Goal: Transaction & Acquisition: Purchase product/service

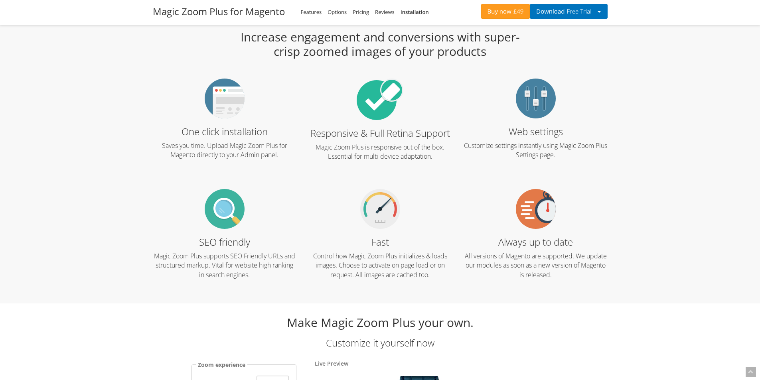
scroll to position [878, 0]
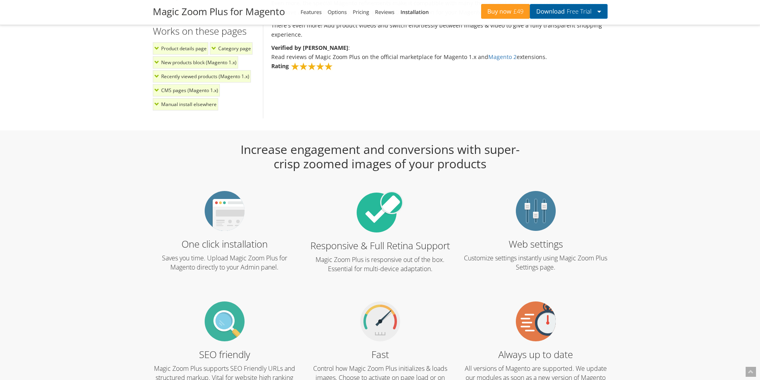
click at [576, 11] on span "Free Trial" at bounding box center [578, 11] width 27 height 6
click at [575, 26] on link "Magento 2 extension" at bounding box center [567, 27] width 74 height 10
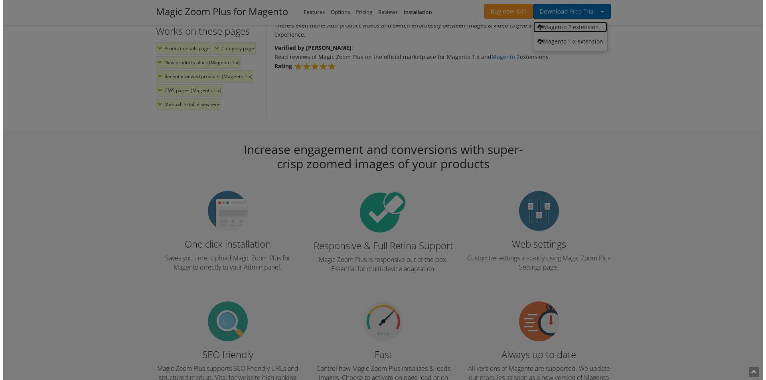
scroll to position [881, 0]
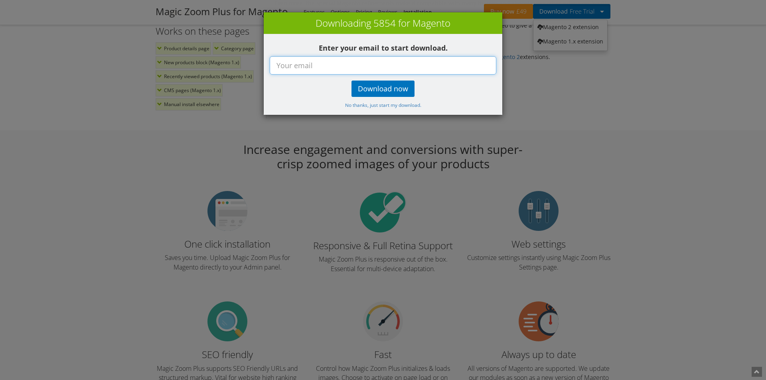
click at [360, 66] on input "text" at bounding box center [383, 65] width 227 height 18
type input "[PERSON_NAME][EMAIL_ADDRESS][DOMAIN_NAME]"
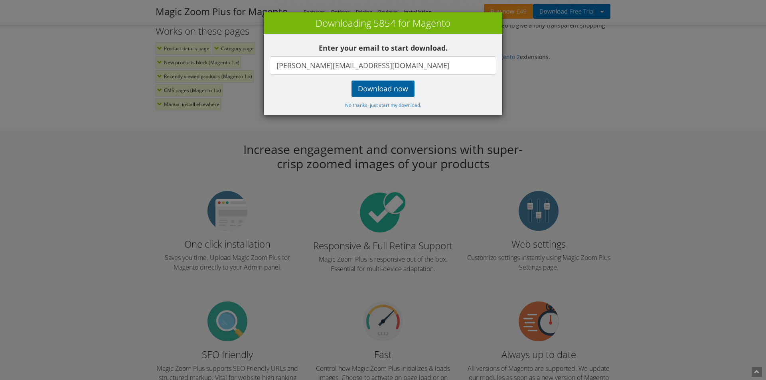
click at [382, 91] on big "Download now" at bounding box center [383, 89] width 50 height 10
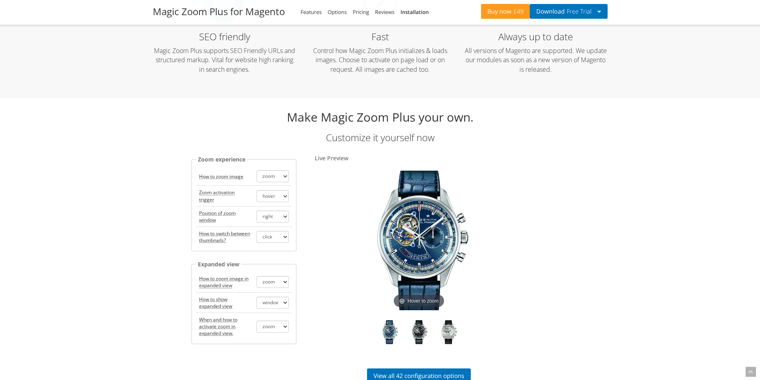
scroll to position [1277, 0]
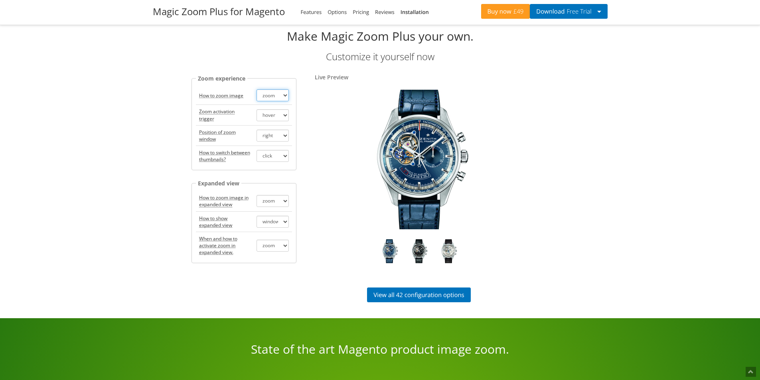
click at [277, 97] on select "zoom magnifier off" at bounding box center [273, 95] width 32 height 12
click at [257, 89] on select "zoom magnifier off" at bounding box center [273, 95] width 32 height 12
drag, startPoint x: 282, startPoint y: 95, endPoint x: 283, endPoint y: 100, distance: 4.4
click at [282, 95] on select "zoom magnifier off" at bounding box center [273, 95] width 32 height 12
select select "off"
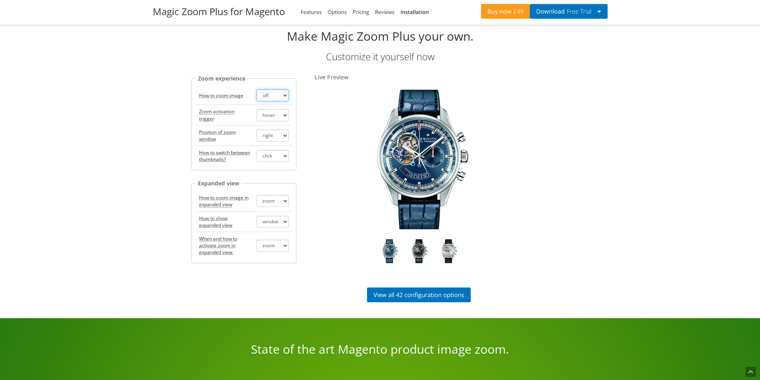
click at [257, 89] on select "zoom magnifier off" at bounding box center [273, 95] width 32 height 12
click at [379, 295] on link "View all 42 configuration options" at bounding box center [419, 295] width 104 height 15
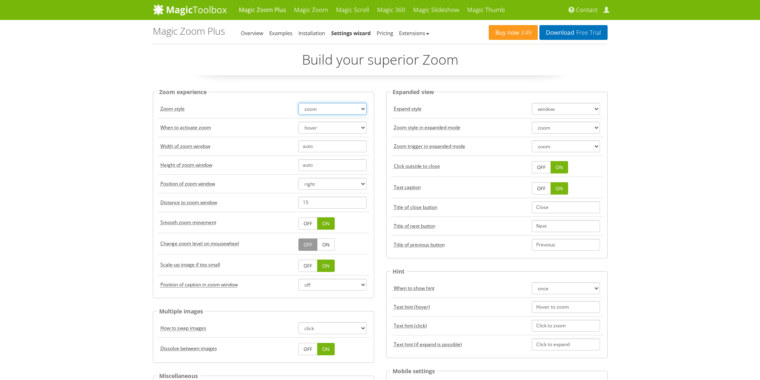
click at [337, 105] on select "zoom magnifier preview off" at bounding box center [332, 109] width 68 height 12
select select "off"
click at [298, 103] on select "zoom magnifier preview off" at bounding box center [332, 109] width 68 height 12
click at [323, 130] on select "hover click" at bounding box center [332, 128] width 68 height 12
select select "click"
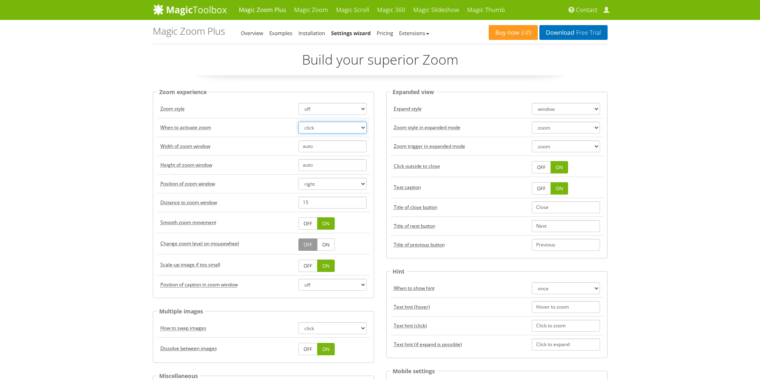
click at [298, 122] on select "hover click" at bounding box center [332, 128] width 68 height 12
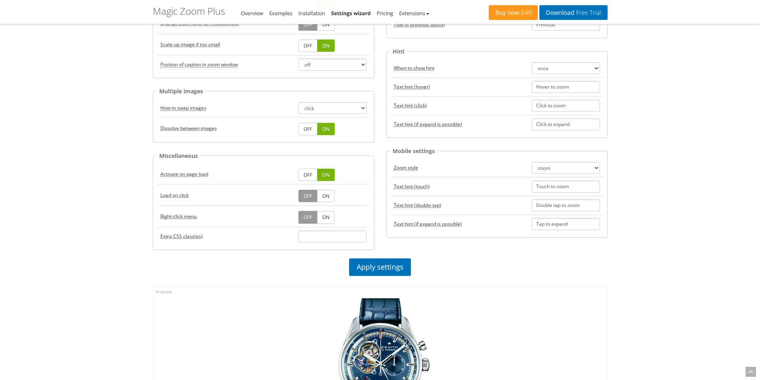
scroll to position [239, 0]
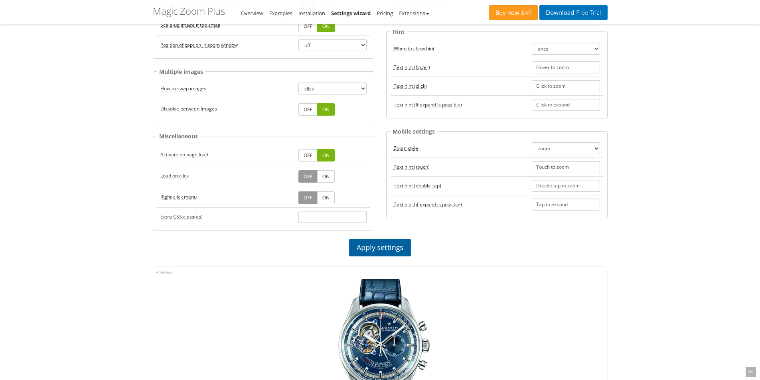
click at [363, 244] on link "Apply settings" at bounding box center [380, 248] width 62 height 18
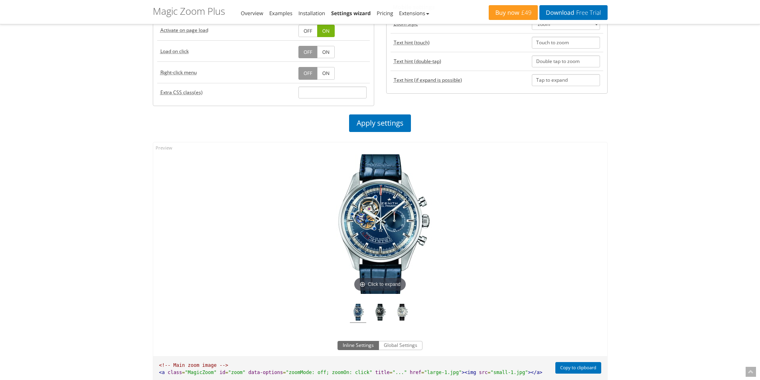
scroll to position [399, 0]
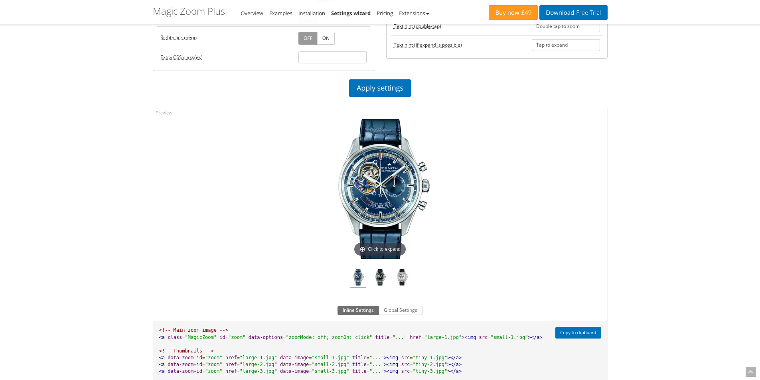
click at [378, 222] on img at bounding box center [380, 189] width 140 height 140
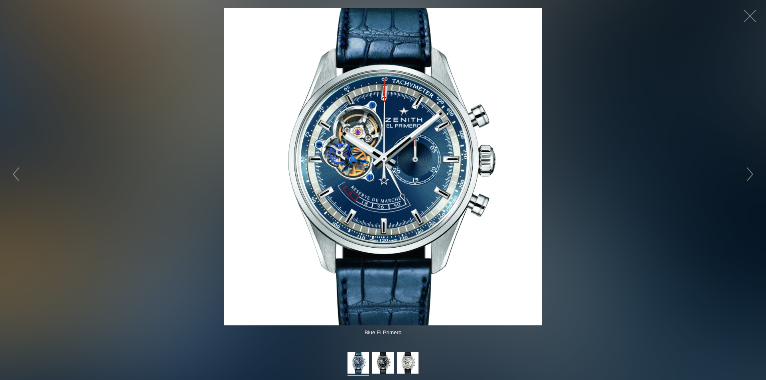
click at [386, 176] on img at bounding box center [383, 167] width 318 height 318
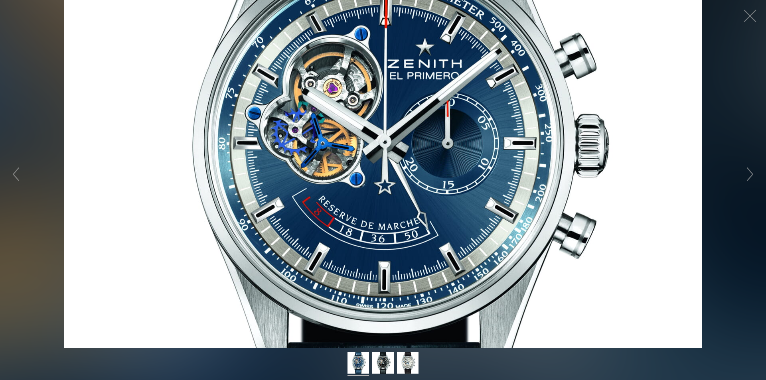
click at [386, 176] on figure "Click to expand" at bounding box center [383, 174] width 766 height 348
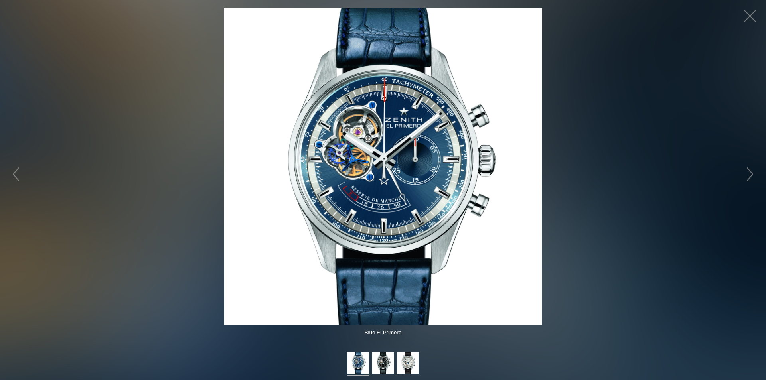
click at [386, 176] on img at bounding box center [383, 167] width 318 height 318
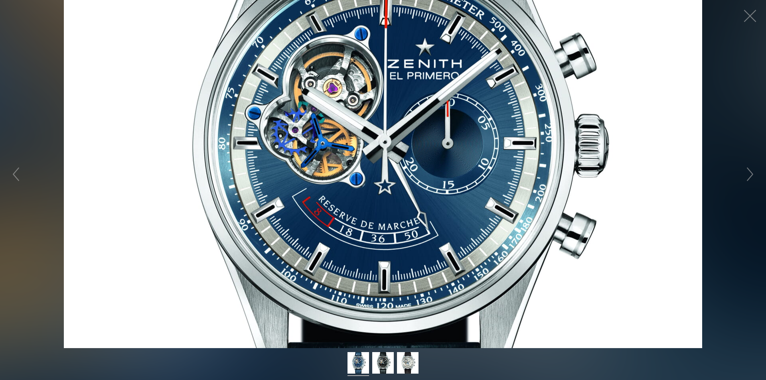
click at [386, 176] on figure "Click to expand" at bounding box center [383, 174] width 766 height 348
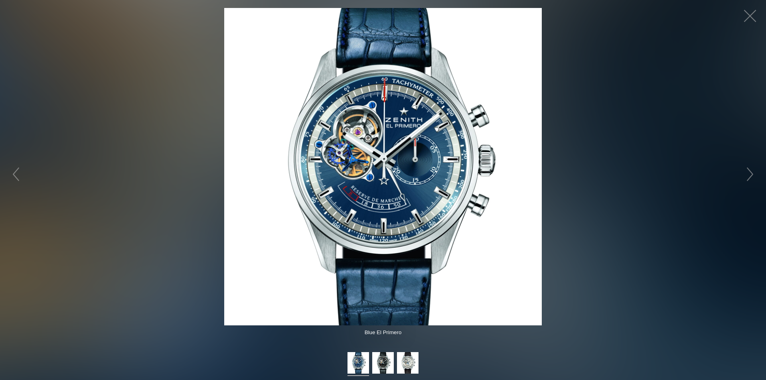
click at [386, 176] on img at bounding box center [383, 167] width 318 height 318
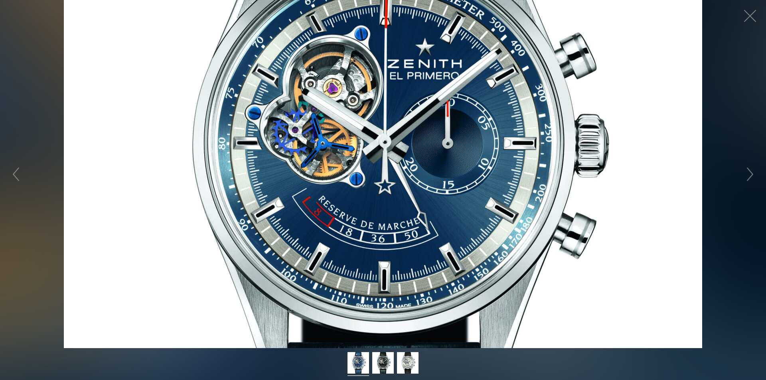
click at [386, 176] on figure "Click to expand" at bounding box center [383, 174] width 766 height 348
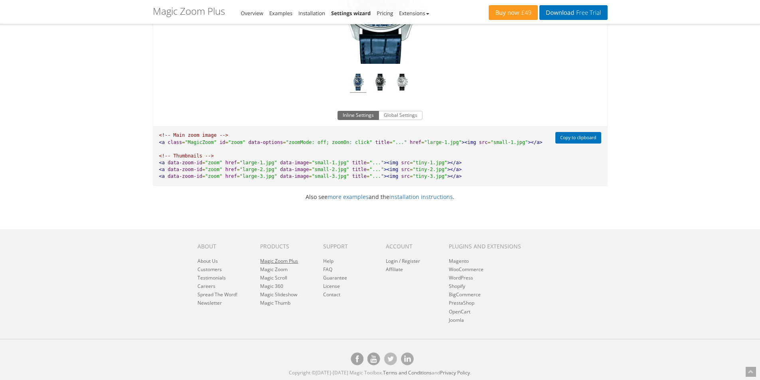
scroll to position [435, 0]
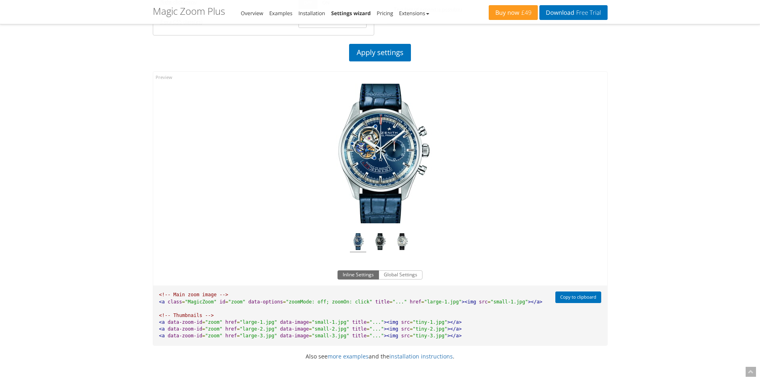
click at [379, 161] on img at bounding box center [380, 154] width 140 height 140
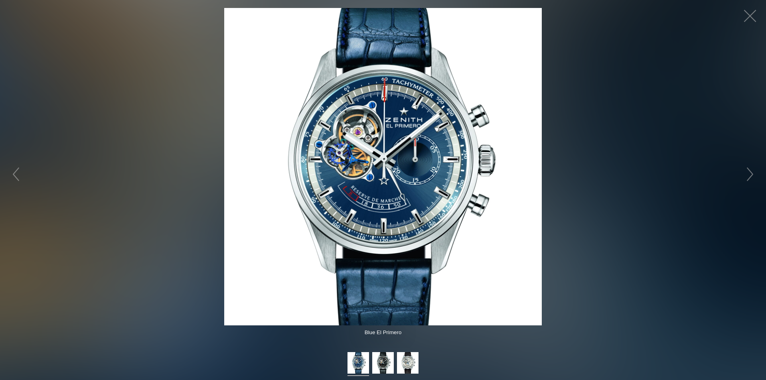
click at [379, 161] on img at bounding box center [383, 167] width 318 height 318
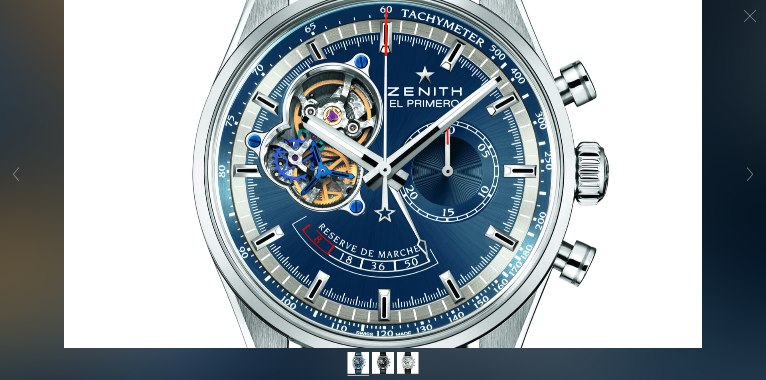
click at [379, 161] on figure "Click to expand" at bounding box center [383, 174] width 766 height 348
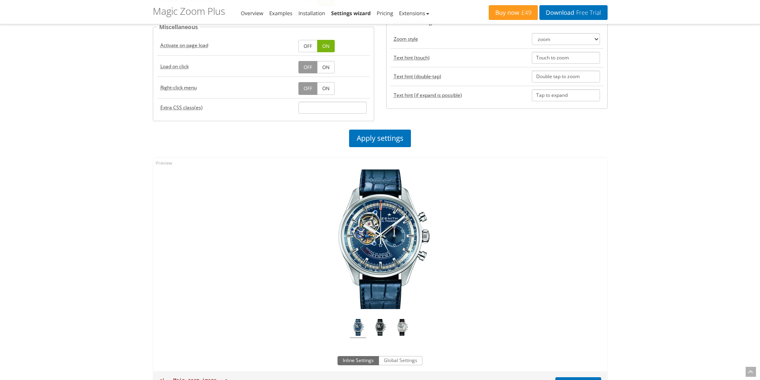
scroll to position [359, 0]
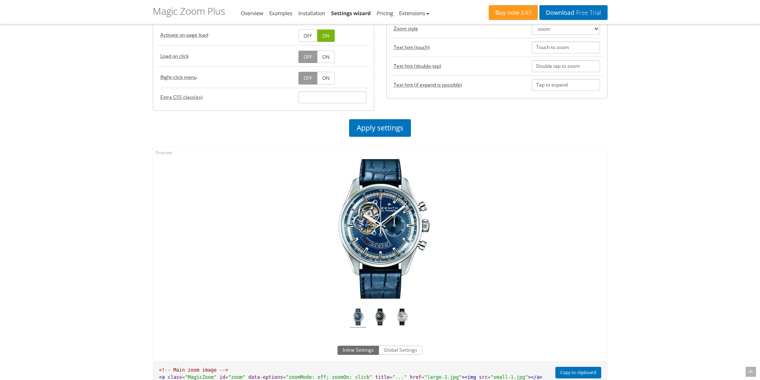
click at [375, 226] on img at bounding box center [380, 229] width 140 height 140
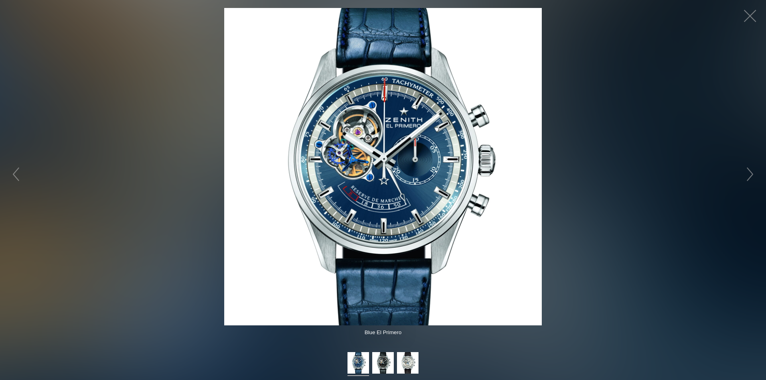
click at [390, 163] on img at bounding box center [383, 167] width 318 height 318
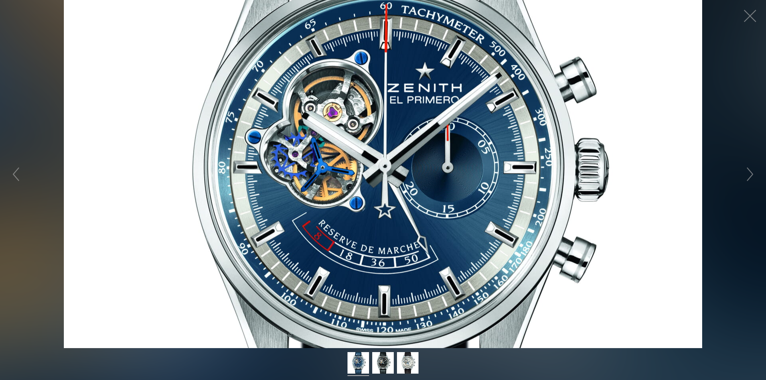
click at [390, 163] on figure "Click to expand" at bounding box center [383, 174] width 766 height 348
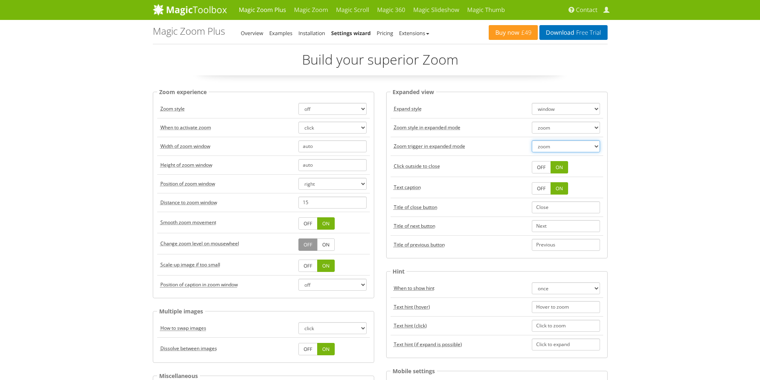
click at [571, 148] on select "zoom always" at bounding box center [566, 146] width 68 height 12
click at [588, 149] on select "zoom always" at bounding box center [566, 146] width 68 height 12
click at [583, 125] on select "zoom magnifier off" at bounding box center [566, 128] width 68 height 12
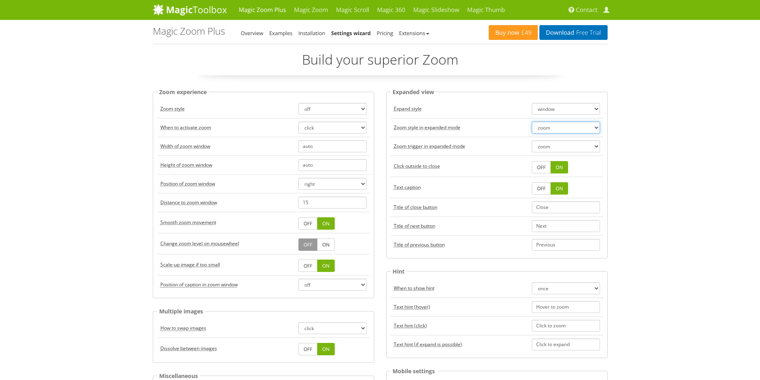
click at [583, 125] on select "zoom magnifier off" at bounding box center [566, 128] width 68 height 12
click at [316, 34] on link "Installation" at bounding box center [311, 33] width 27 height 7
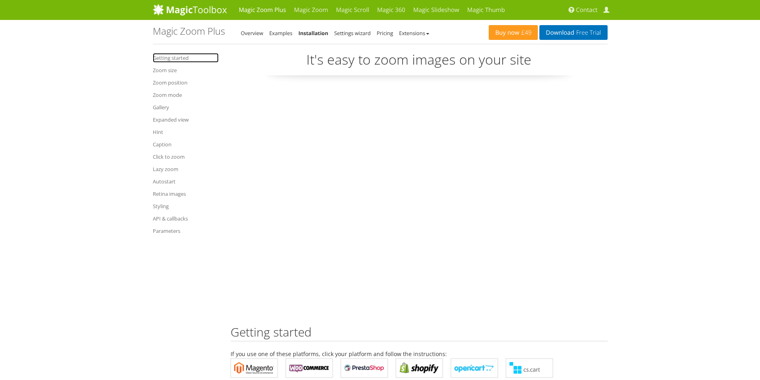
click at [169, 59] on link "Getting started" at bounding box center [186, 58] width 66 height 10
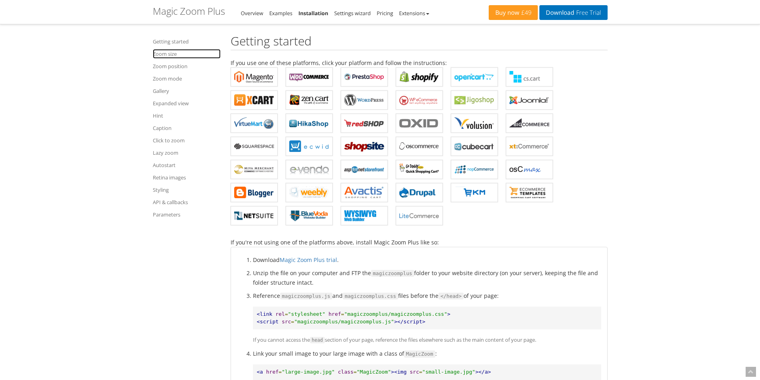
click at [171, 55] on link "Zoom size" at bounding box center [187, 54] width 68 height 10
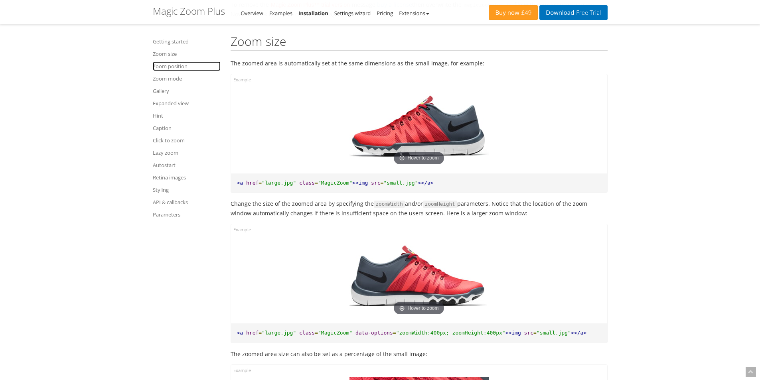
click at [170, 67] on link "Zoom position" at bounding box center [187, 66] width 68 height 10
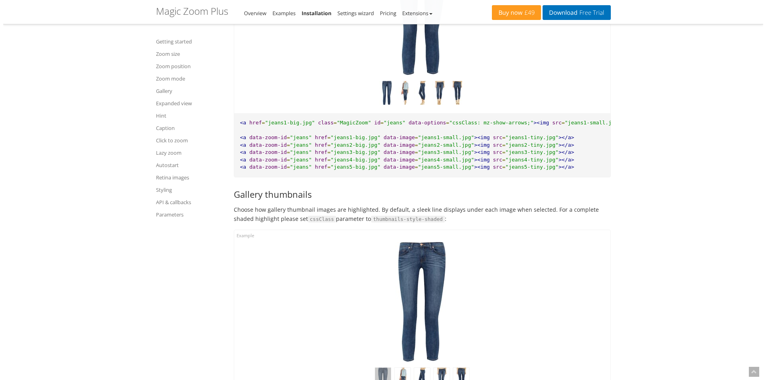
scroll to position [3804, 0]
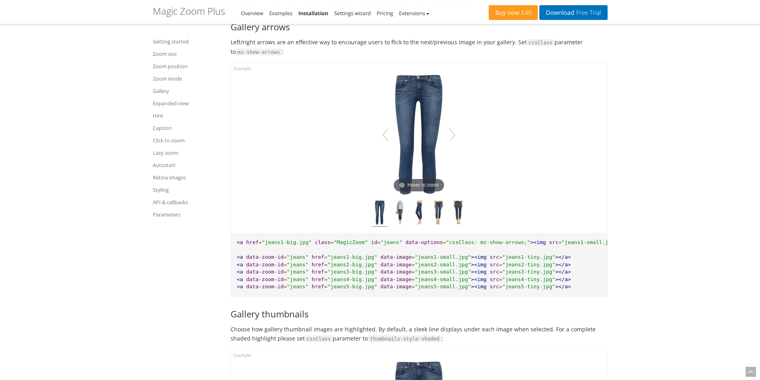
click at [437, 146] on img at bounding box center [419, 135] width 80 height 120
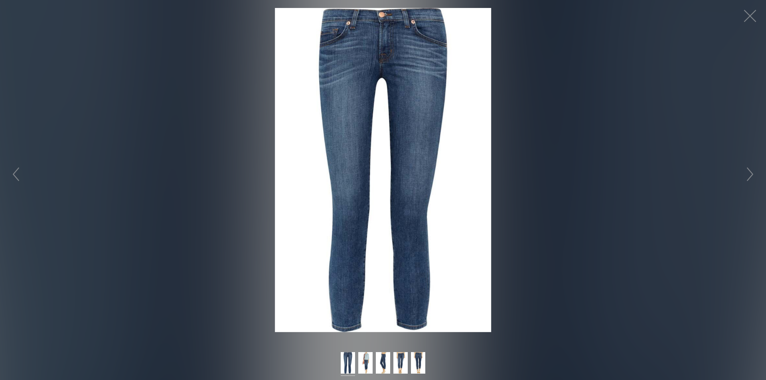
click at [411, 147] on img at bounding box center [383, 170] width 216 height 324
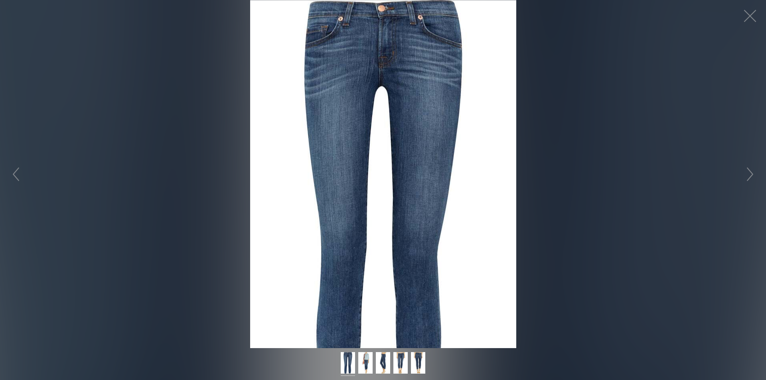
click at [411, 147] on figure "Hover to zoom" at bounding box center [383, 174] width 766 height 348
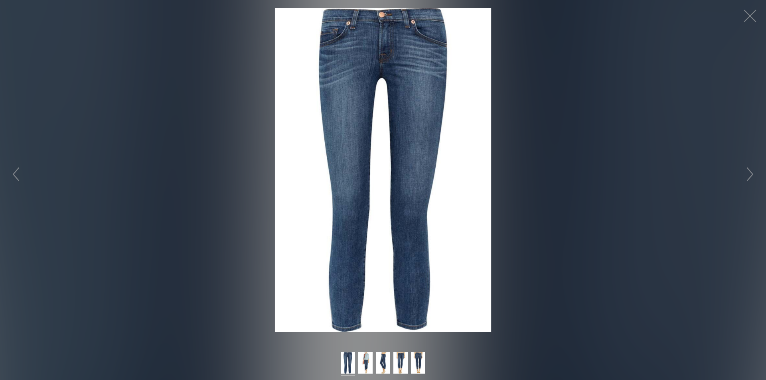
click at [411, 147] on img at bounding box center [383, 170] width 216 height 324
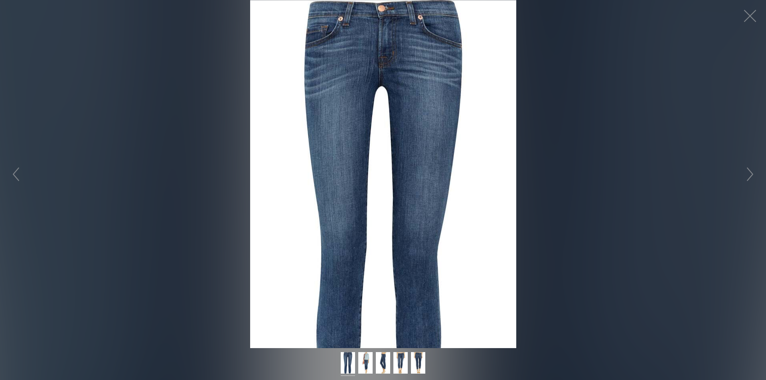
click at [411, 147] on figure "Hover to zoom" at bounding box center [383, 174] width 766 height 348
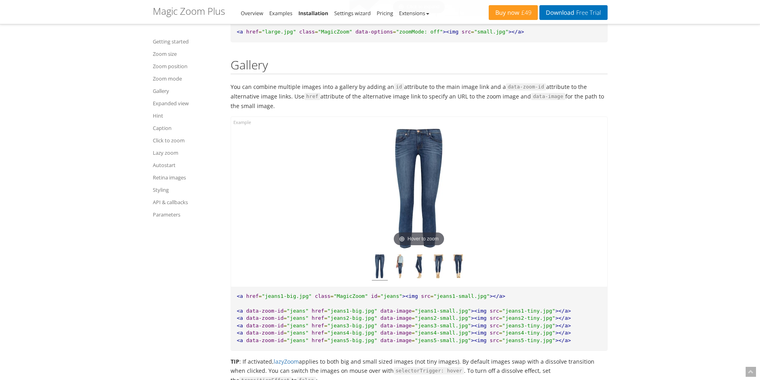
scroll to position [3046, 0]
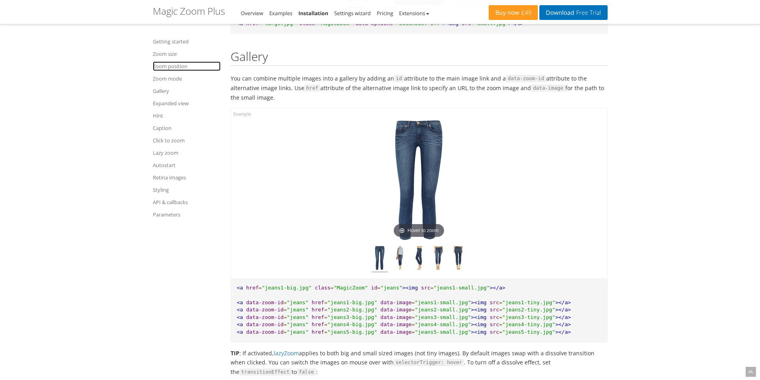
click at [179, 67] on link "Zoom position" at bounding box center [187, 66] width 68 height 10
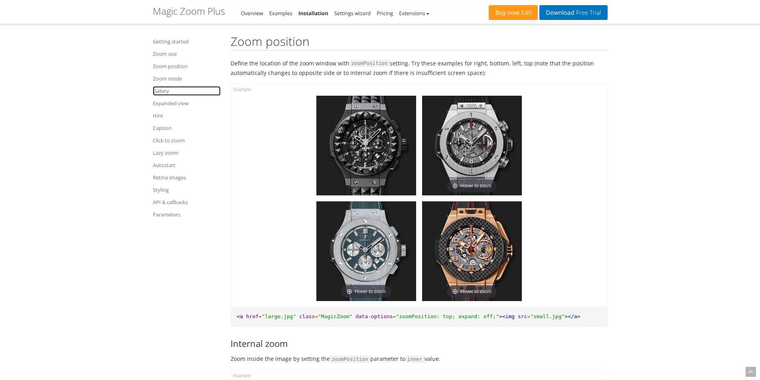
click at [171, 93] on link "Gallery" at bounding box center [187, 91] width 68 height 10
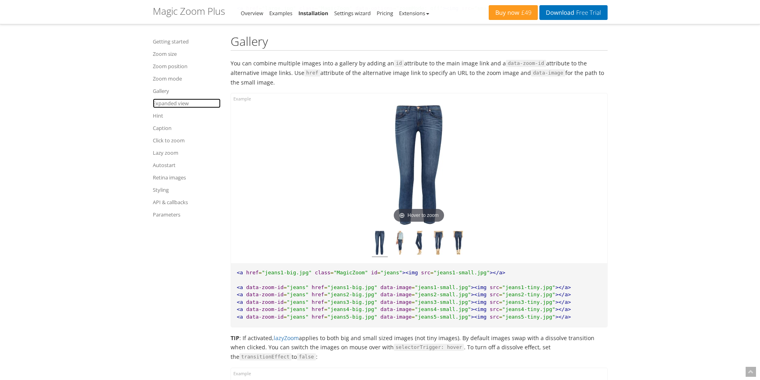
click at [164, 102] on link "Expanded view" at bounding box center [187, 104] width 68 height 10
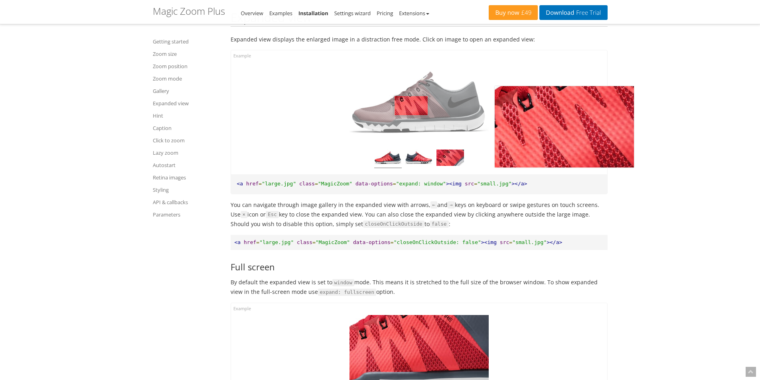
click at [411, 130] on img at bounding box center [419, 102] width 139 height 81
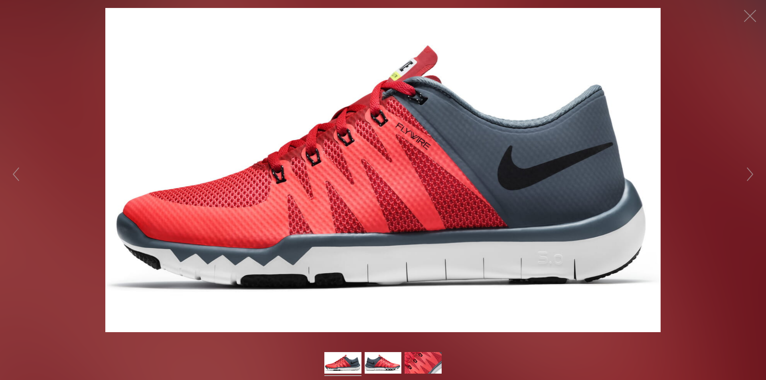
click at [402, 150] on img at bounding box center [382, 170] width 555 height 324
click at [391, 157] on img at bounding box center [382, 170] width 555 height 324
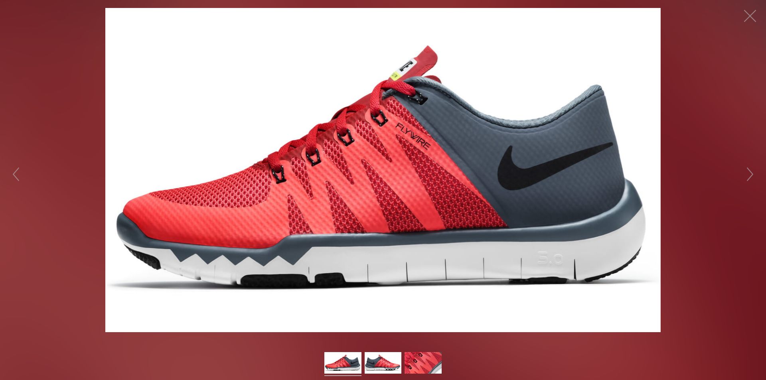
click at [391, 157] on img at bounding box center [382, 170] width 555 height 324
click at [750, 15] on button "button" at bounding box center [750, 16] width 24 height 24
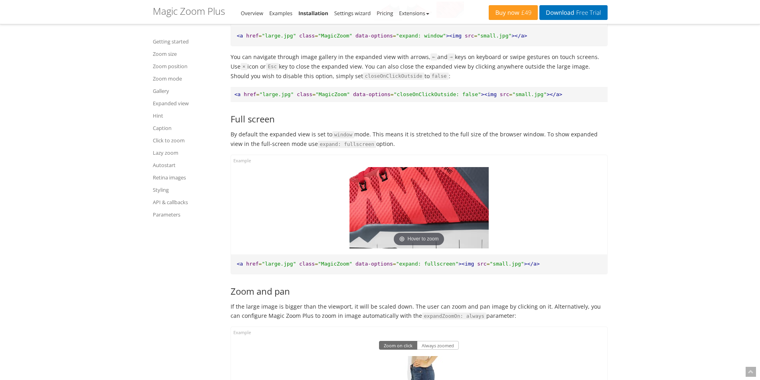
scroll to position [4681, 0]
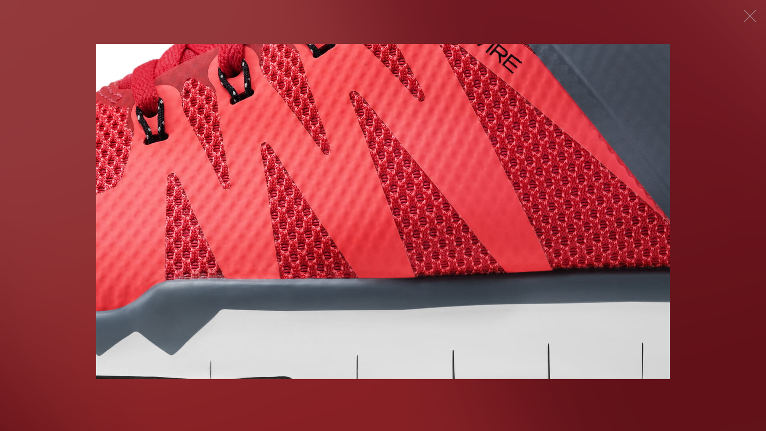
click at [413, 169] on img at bounding box center [383, 211] width 574 height 335
click at [747, 16] on button "button" at bounding box center [750, 16] width 24 height 24
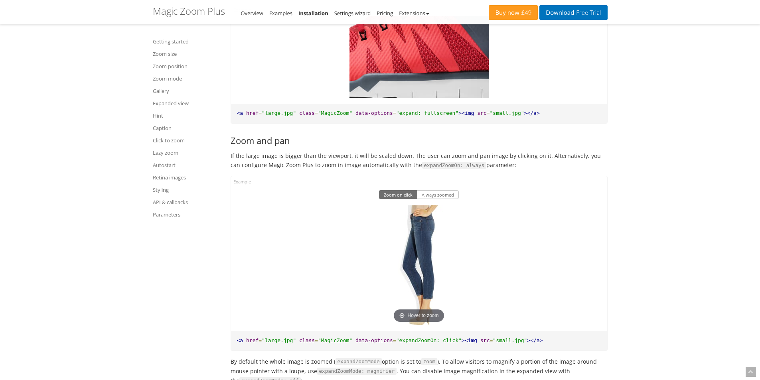
scroll to position [4801, 0]
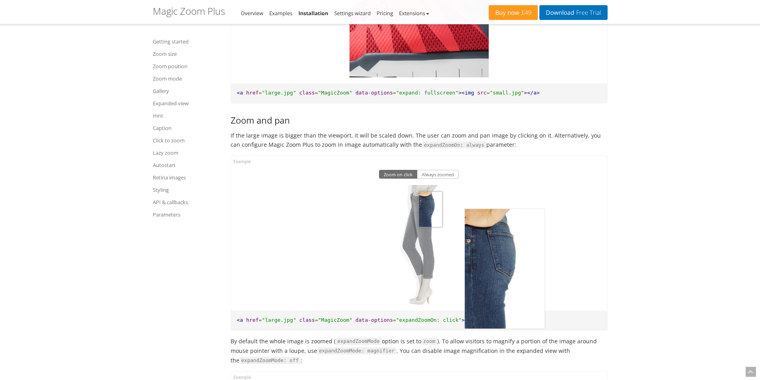
click at [431, 233] on img at bounding box center [419, 245] width 80 height 120
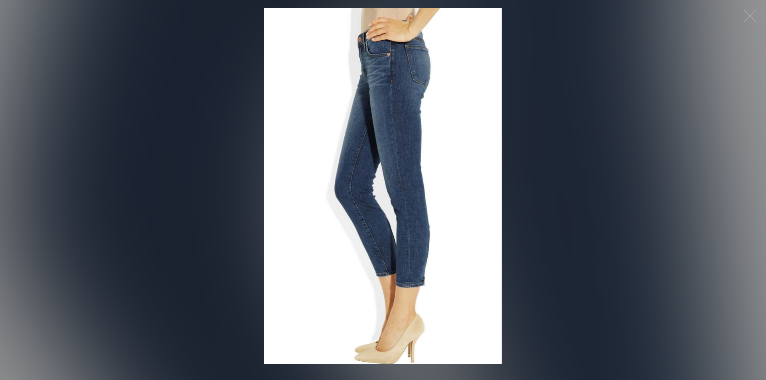
click at [427, 135] on img at bounding box center [383, 186] width 238 height 356
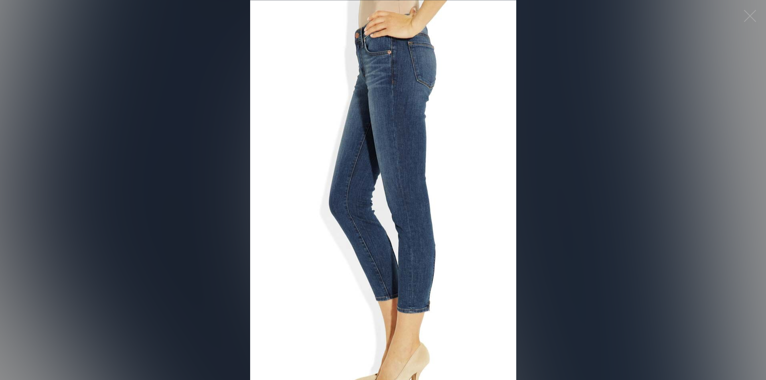
click at [427, 135] on figure "Click to expand" at bounding box center [383, 190] width 766 height 380
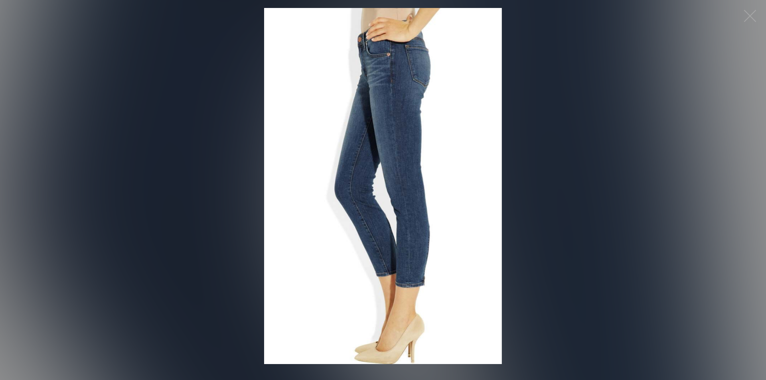
click at [426, 138] on img at bounding box center [383, 186] width 238 height 356
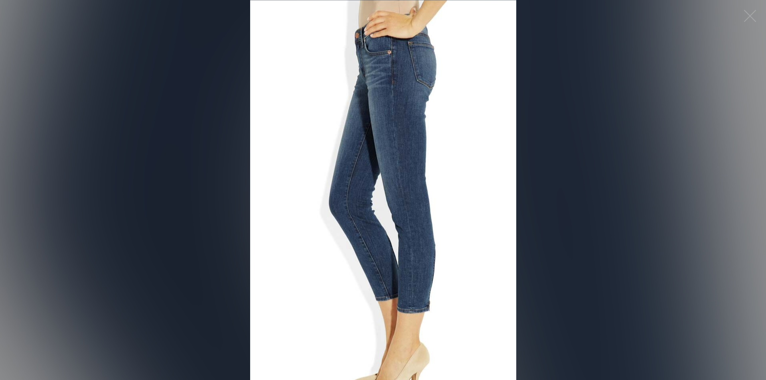
click at [426, 138] on figure "Click to expand" at bounding box center [383, 190] width 766 height 380
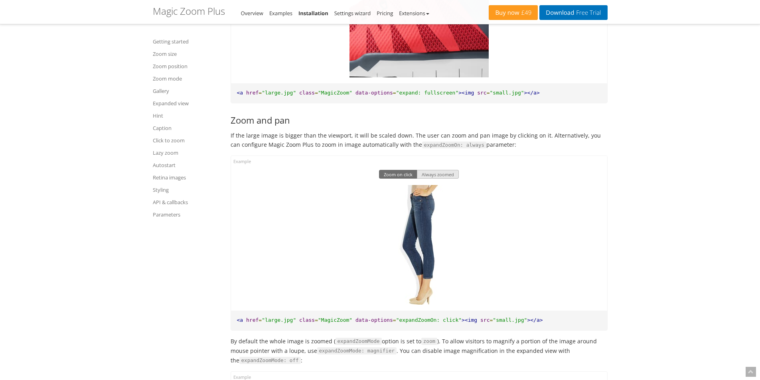
click at [432, 179] on button "Always zoomed" at bounding box center [438, 174] width 42 height 9
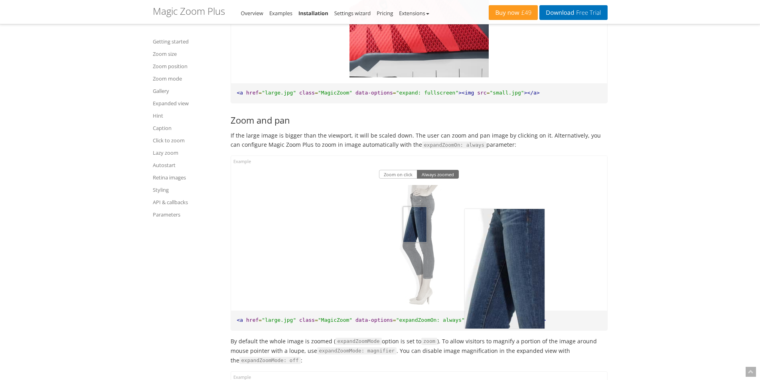
click at [415, 249] on img at bounding box center [419, 245] width 80 height 120
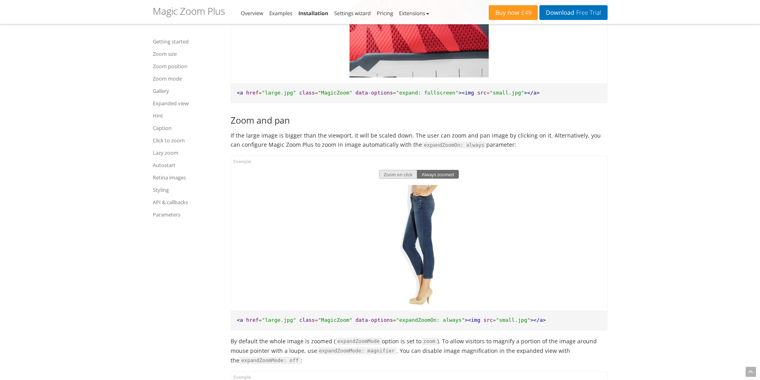
click at [409, 179] on button "Zoom on click" at bounding box center [398, 174] width 38 height 9
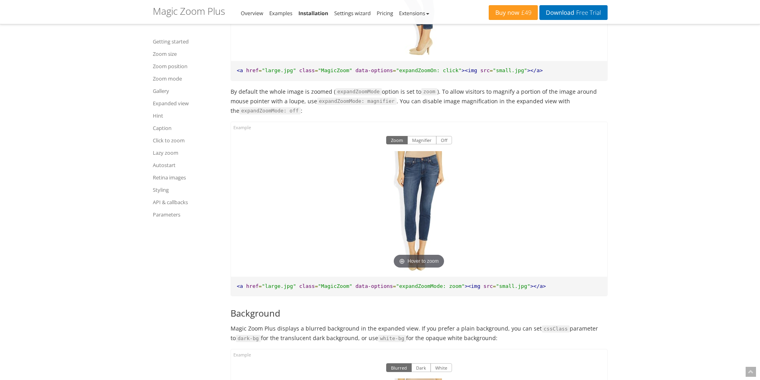
scroll to position [5080, 0]
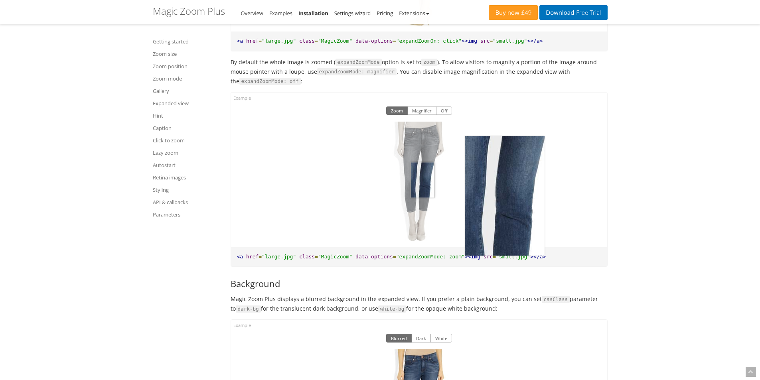
click at [423, 194] on img at bounding box center [419, 182] width 80 height 120
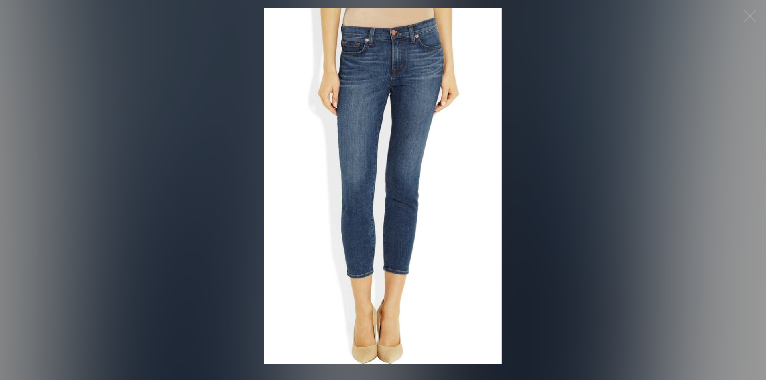
click at [405, 156] on img at bounding box center [383, 186] width 238 height 356
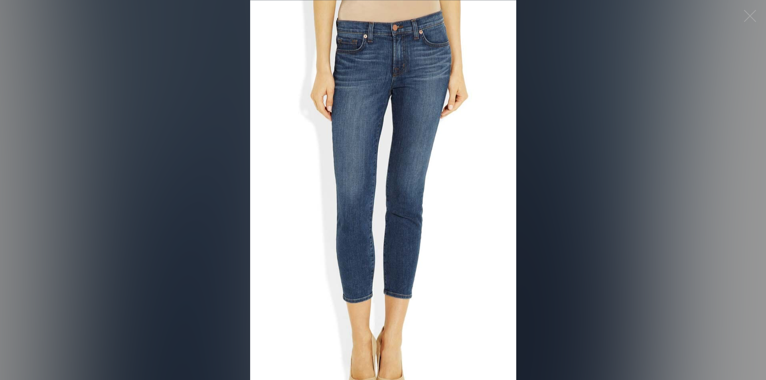
click at [405, 156] on figure "Click to expand" at bounding box center [383, 190] width 766 height 380
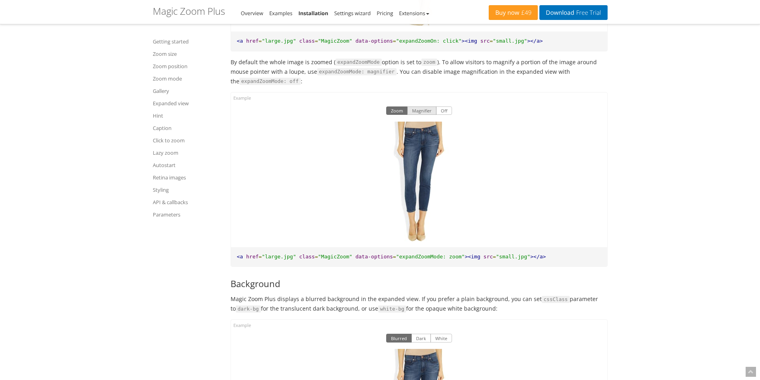
click at [422, 115] on button "Magnifier" at bounding box center [421, 111] width 29 height 9
click at [417, 169] on img at bounding box center [419, 182] width 80 height 120
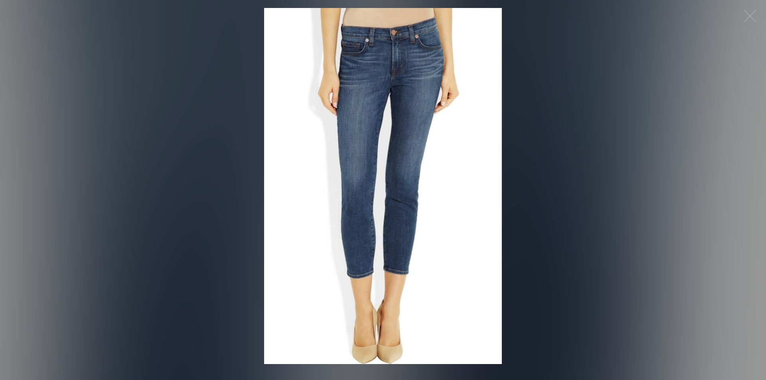
click at [417, 169] on img at bounding box center [383, 186] width 238 height 356
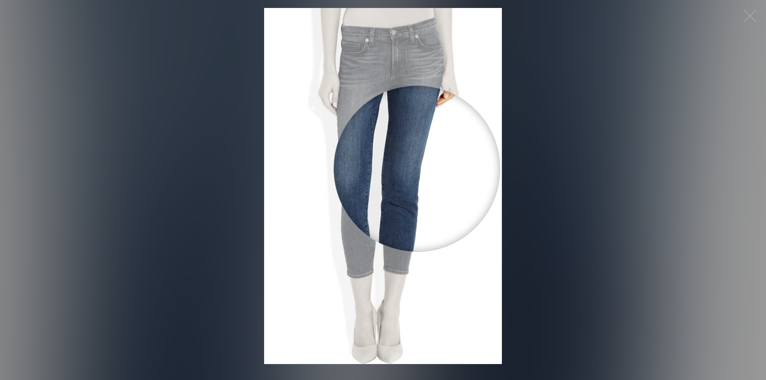
click at [417, 169] on div at bounding box center [417, 168] width 167 height 167
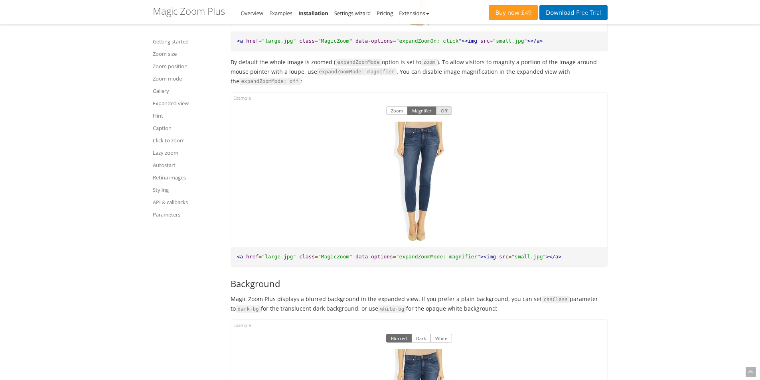
click at [445, 115] on button "Off" at bounding box center [444, 111] width 16 height 9
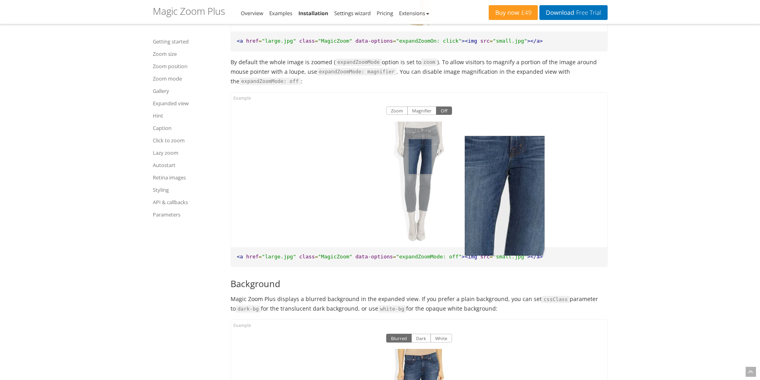
click at [420, 171] on img at bounding box center [419, 182] width 80 height 120
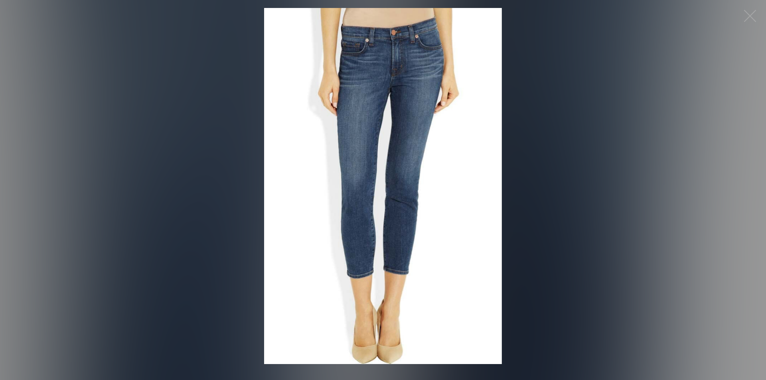
click at [404, 146] on img at bounding box center [383, 186] width 238 height 356
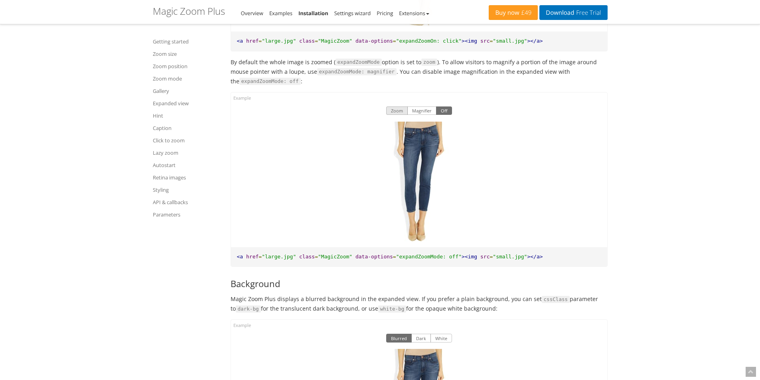
click at [397, 115] on button "Zoom" at bounding box center [397, 111] width 22 height 9
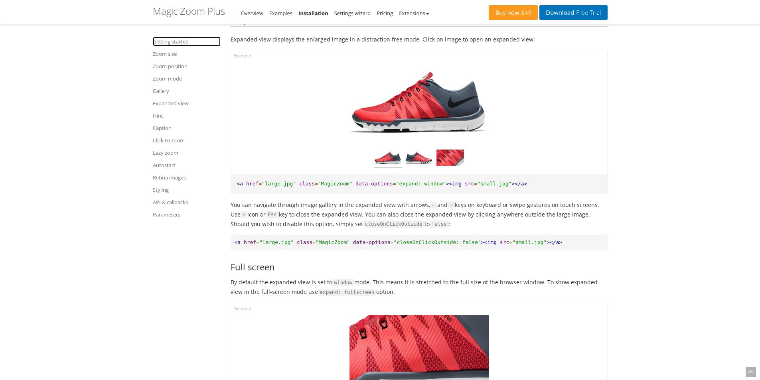
click at [173, 43] on link "Getting started" at bounding box center [187, 42] width 68 height 10
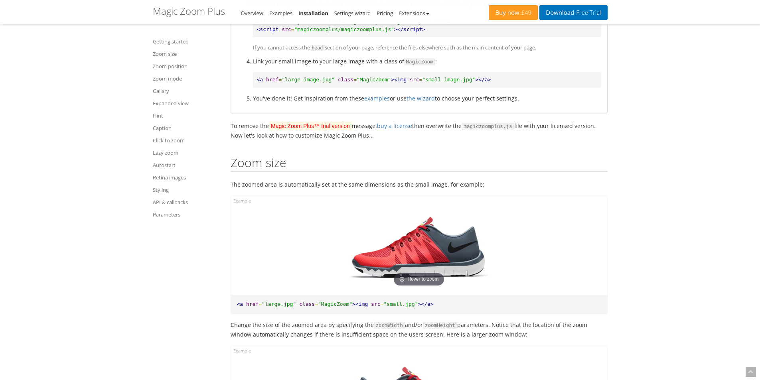
scroll to position [610, 0]
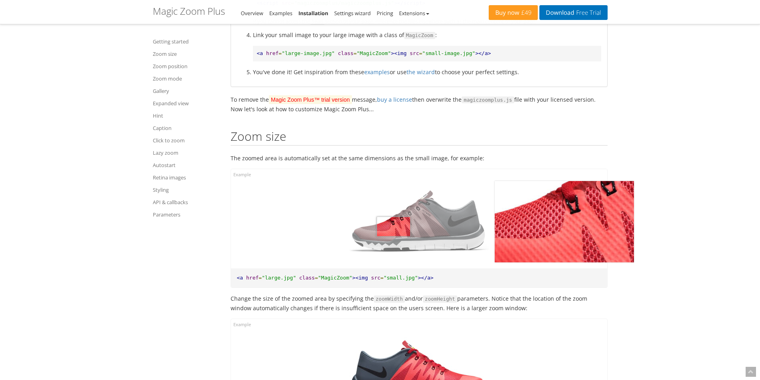
click at [393, 227] on img at bounding box center [419, 221] width 139 height 81
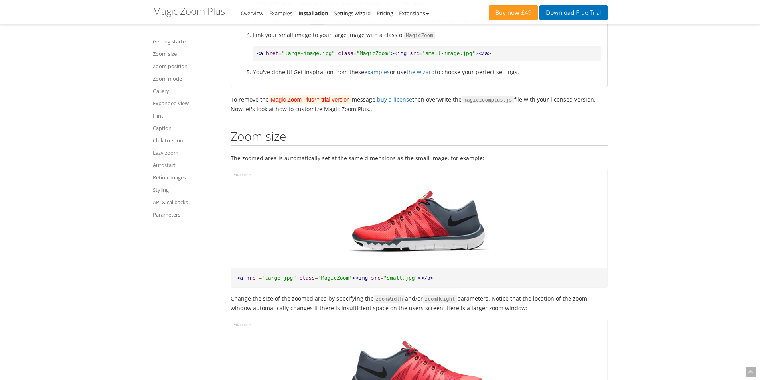
click at [393, 227] on img at bounding box center [419, 221] width 139 height 81
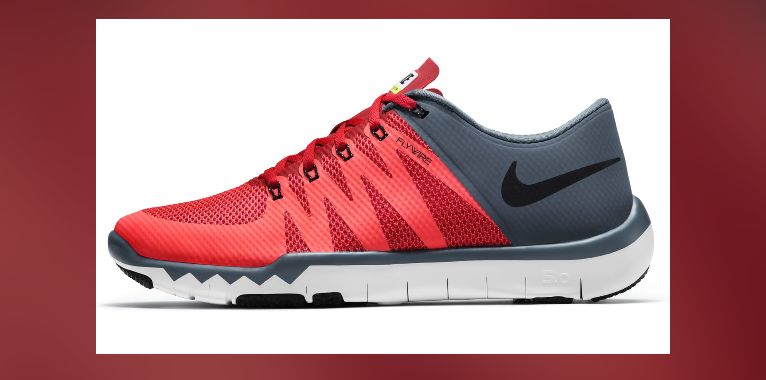
click at [393, 227] on img at bounding box center [383, 186] width 574 height 335
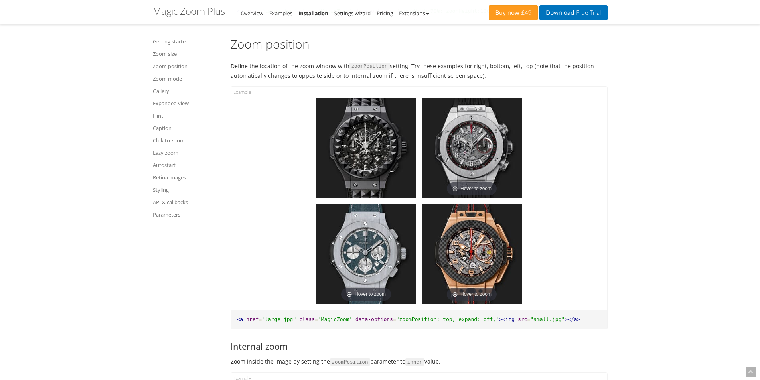
scroll to position [1168, 0]
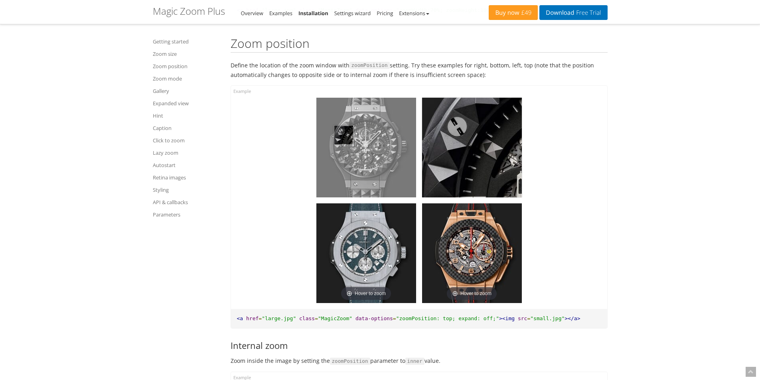
click at [344, 135] on img at bounding box center [366, 148] width 100 height 100
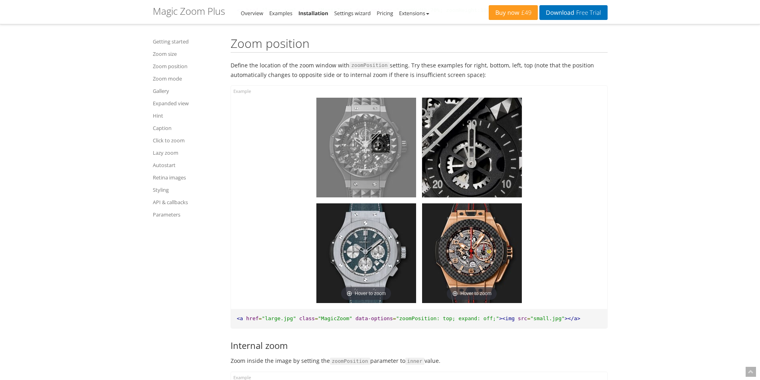
click at [381, 143] on img at bounding box center [366, 148] width 100 height 100
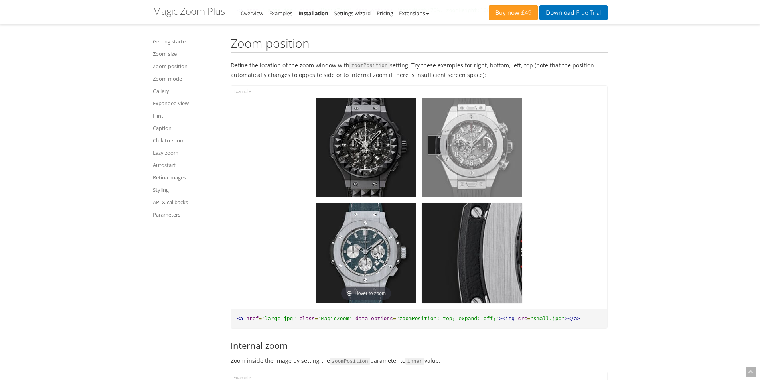
click at [438, 145] on img at bounding box center [472, 148] width 100 height 100
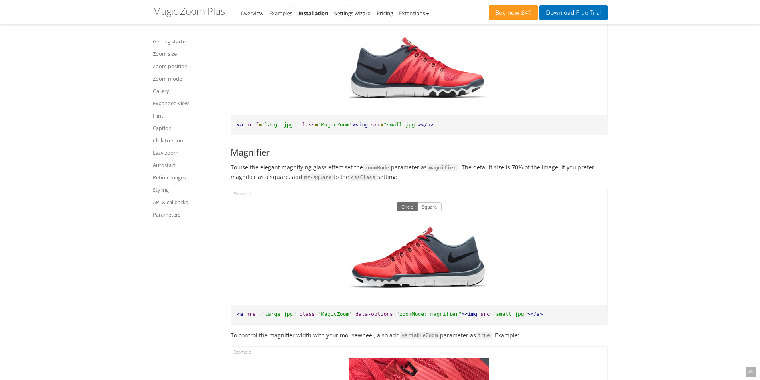
scroll to position [2286, 0]
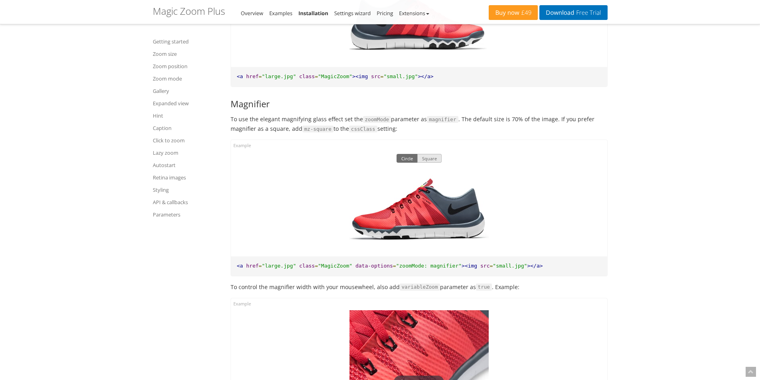
click at [433, 156] on button "Square" at bounding box center [429, 158] width 24 height 9
click at [410, 158] on button "Circle" at bounding box center [407, 158] width 21 height 9
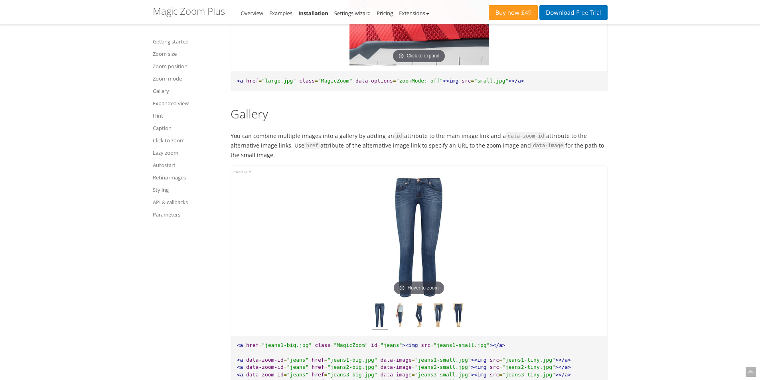
scroll to position [3044, 0]
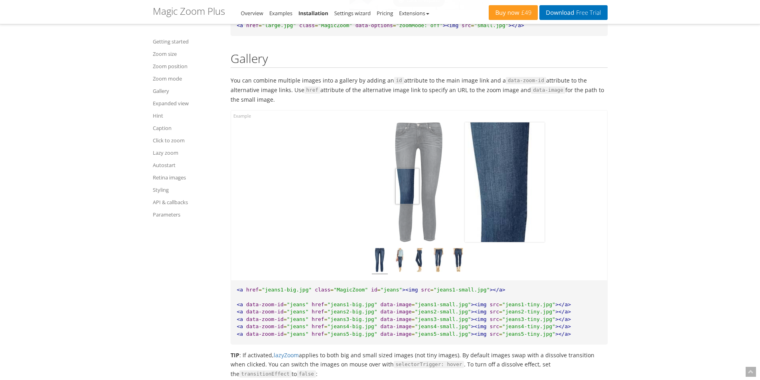
click at [407, 186] on img at bounding box center [419, 182] width 80 height 120
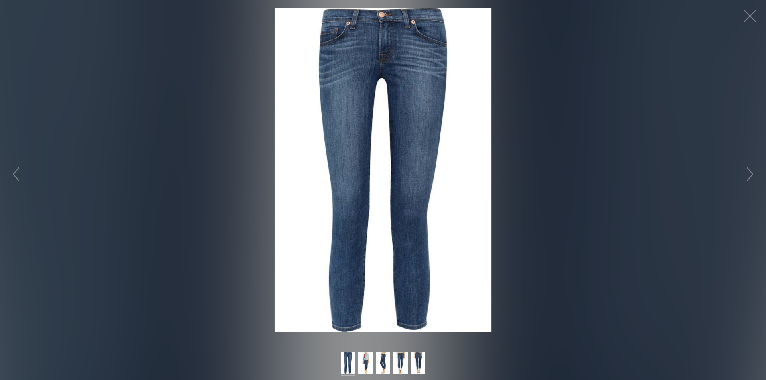
click at [407, 186] on img at bounding box center [383, 170] width 216 height 324
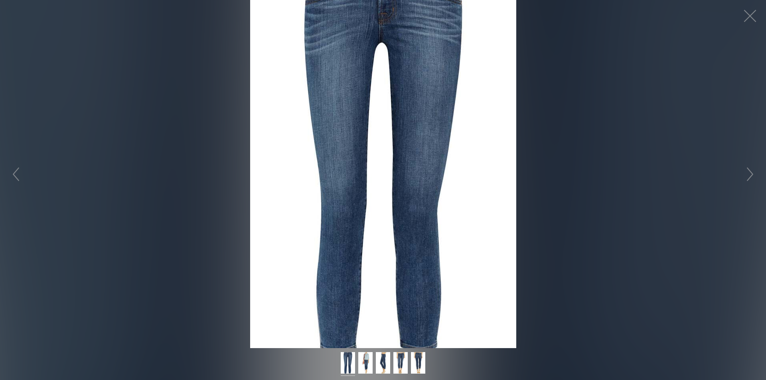
click at [407, 186] on figure "Click to expand" at bounding box center [383, 174] width 766 height 348
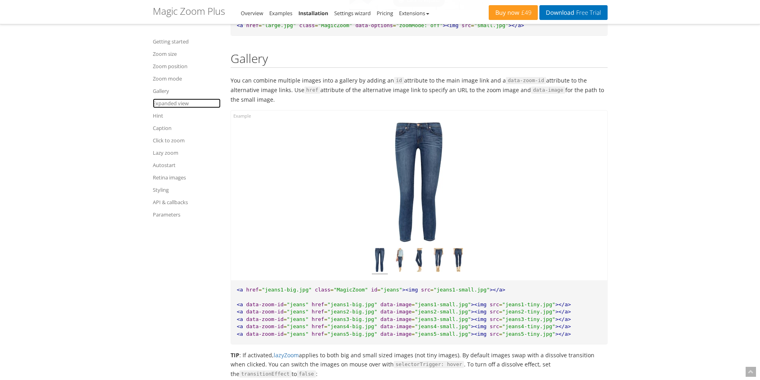
click at [182, 103] on link "Expanded view" at bounding box center [187, 104] width 68 height 10
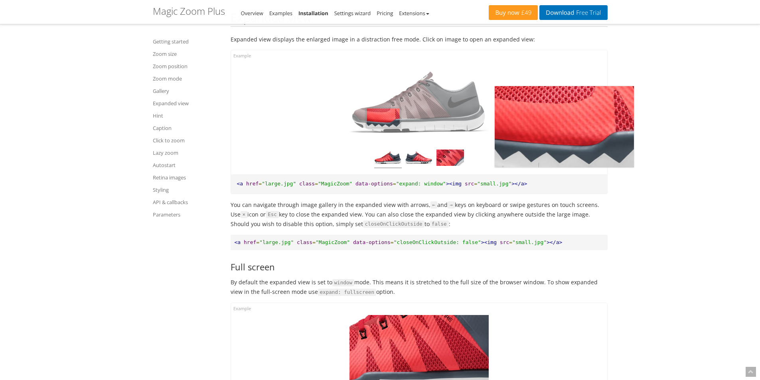
click at [383, 142] on img at bounding box center [419, 102] width 139 height 81
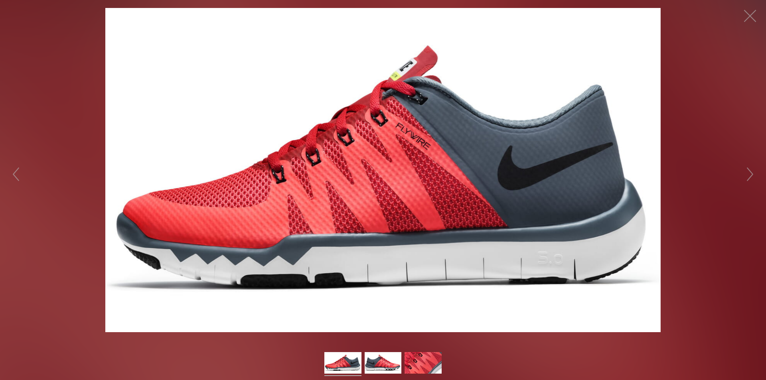
click at [383, 142] on img at bounding box center [382, 170] width 555 height 324
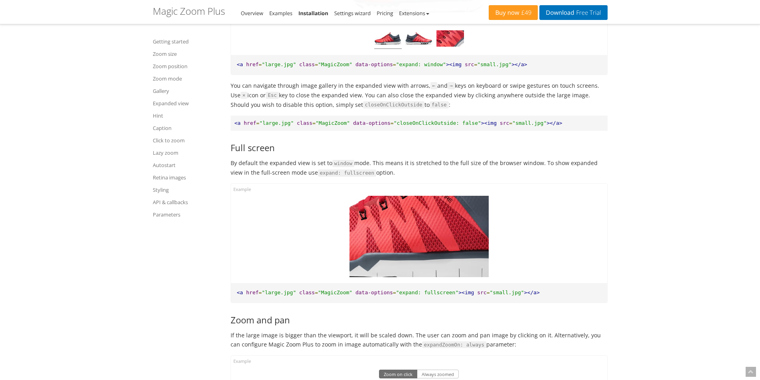
scroll to position [4601, 0]
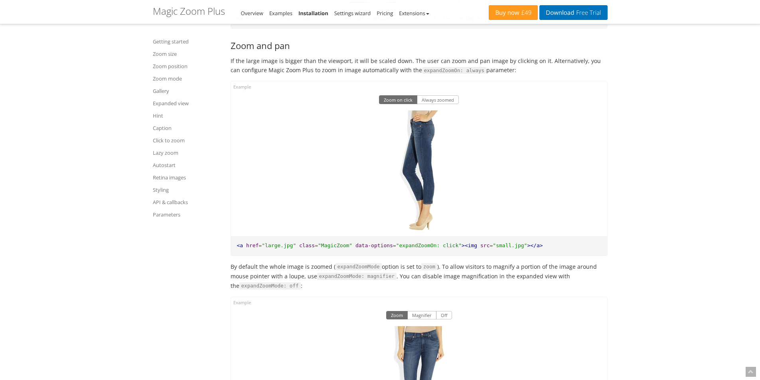
scroll to position [4880, 0]
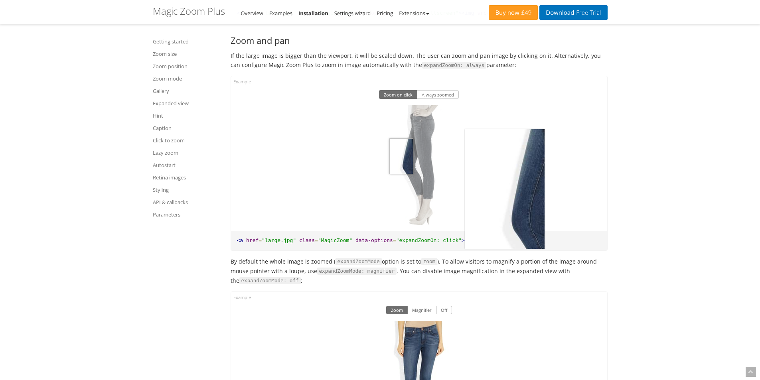
click at [403, 180] on img at bounding box center [419, 165] width 80 height 120
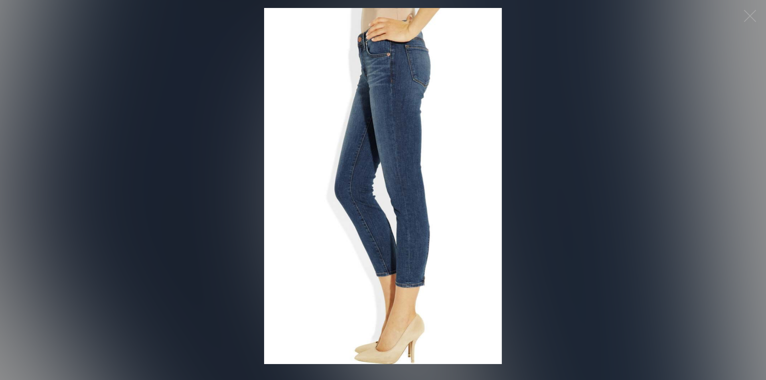
click at [403, 180] on img at bounding box center [383, 186] width 238 height 356
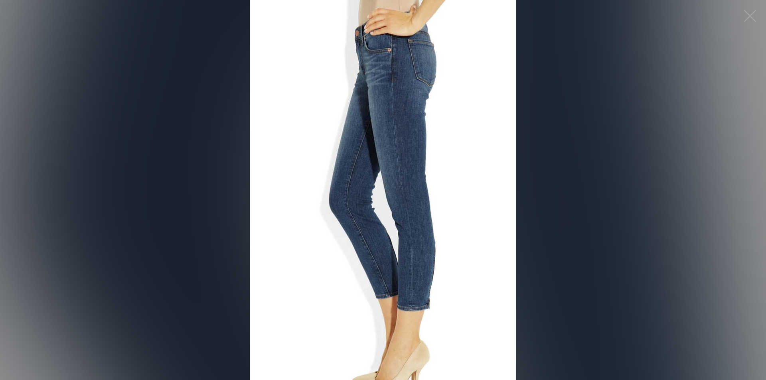
click at [403, 180] on figure "Click to expand" at bounding box center [383, 190] width 766 height 380
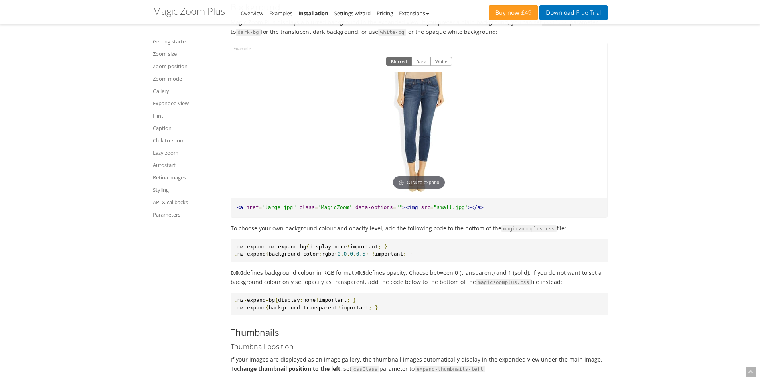
scroll to position [5359, 0]
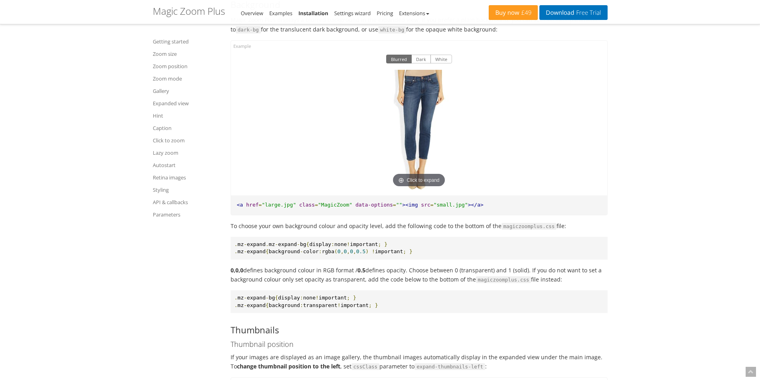
click at [417, 151] on img at bounding box center [419, 130] width 80 height 120
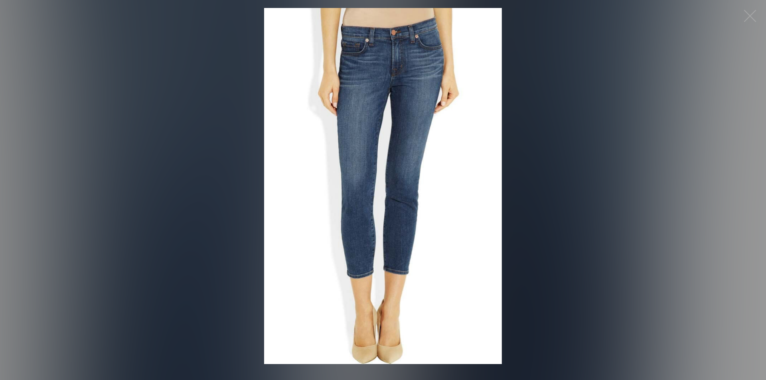
click at [417, 151] on img at bounding box center [383, 186] width 238 height 356
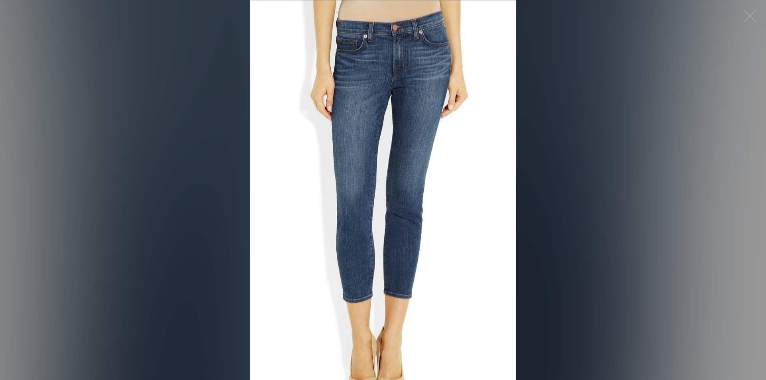
click at [417, 151] on figure "Click to expand" at bounding box center [383, 190] width 766 height 380
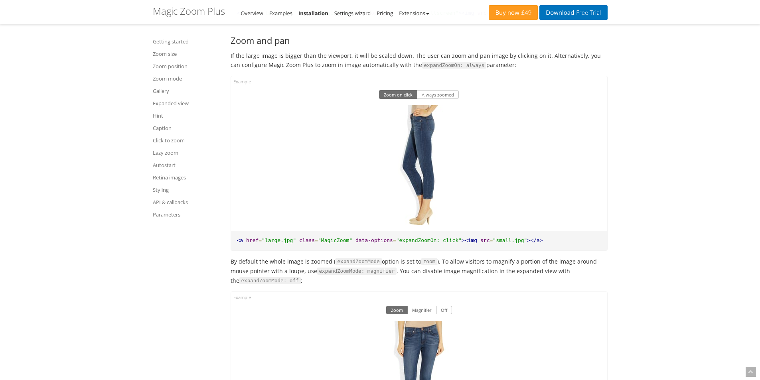
scroll to position [4681, 0]
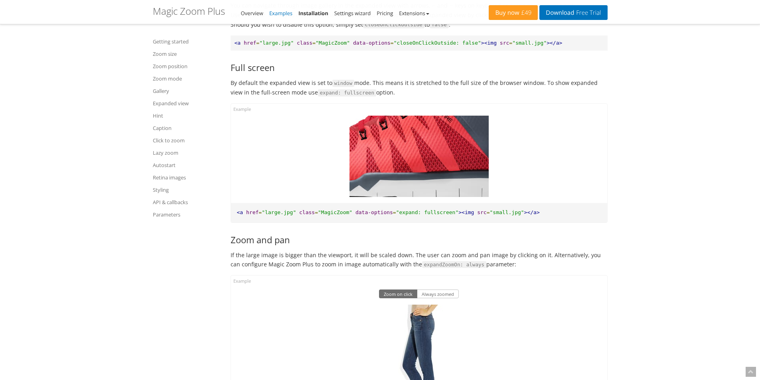
click at [271, 11] on link "Examples" at bounding box center [280, 13] width 23 height 7
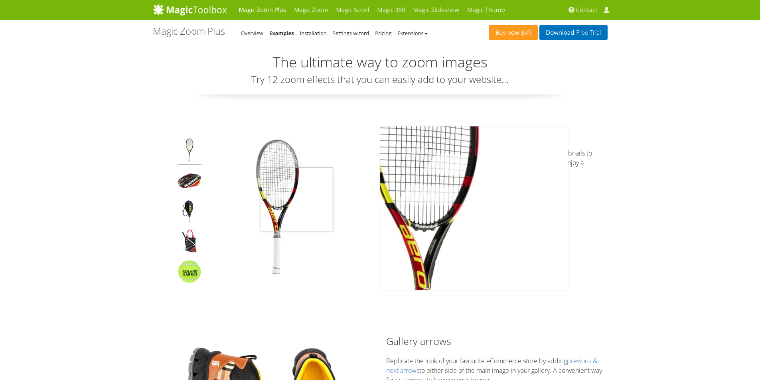
click at [296, 200] on img at bounding box center [277, 208] width 140 height 140
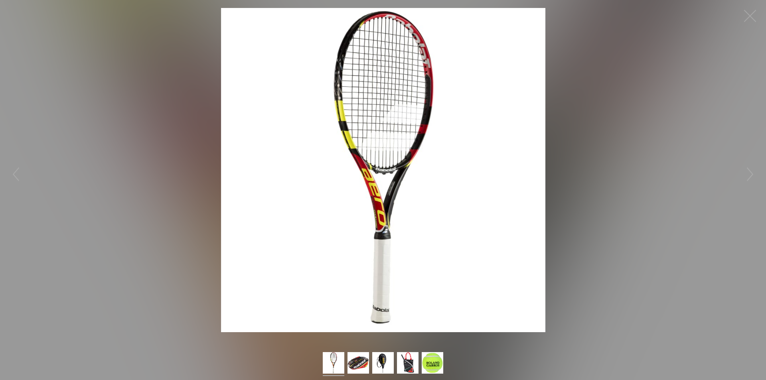
click at [395, 181] on img at bounding box center [383, 170] width 324 height 324
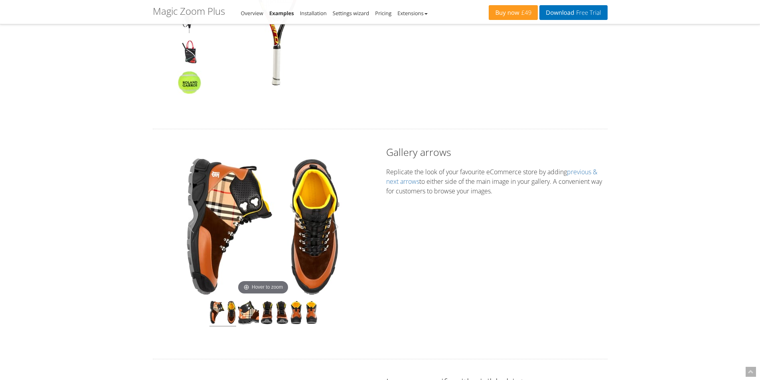
scroll to position [200, 0]
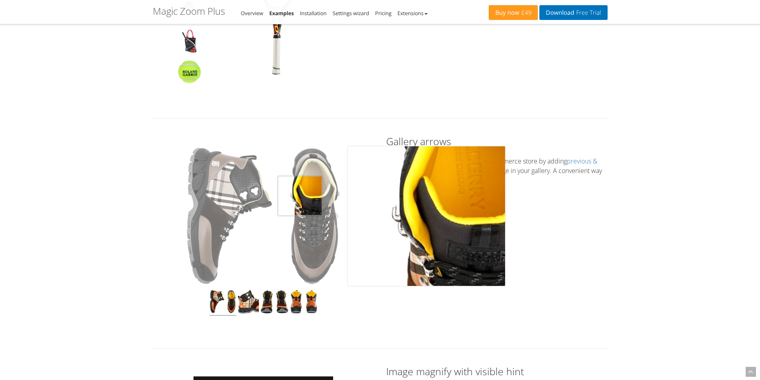
click at [300, 196] on img at bounding box center [263, 216] width 157 height 140
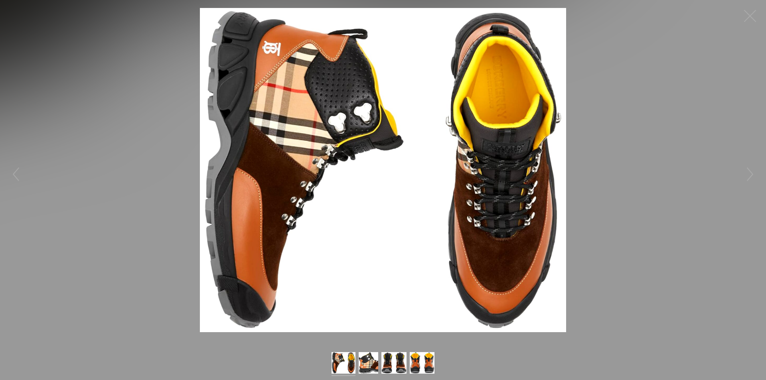
click at [340, 178] on img at bounding box center [383, 170] width 366 height 324
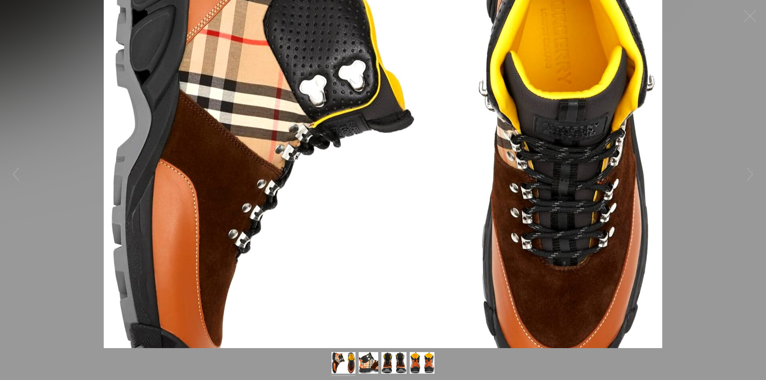
click at [340, 178] on figure "Click to expand" at bounding box center [383, 174] width 766 height 348
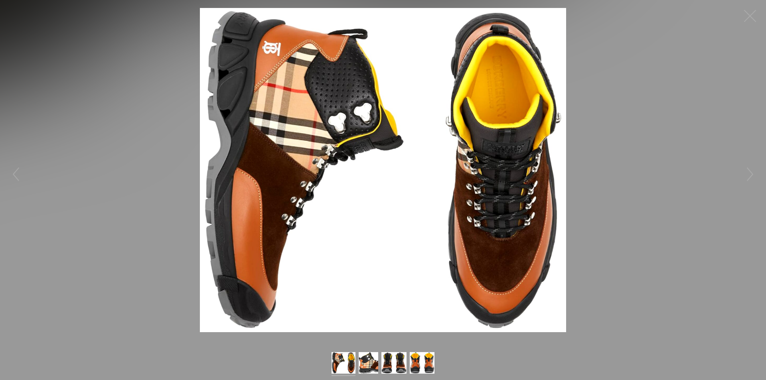
click at [340, 178] on img at bounding box center [383, 170] width 366 height 324
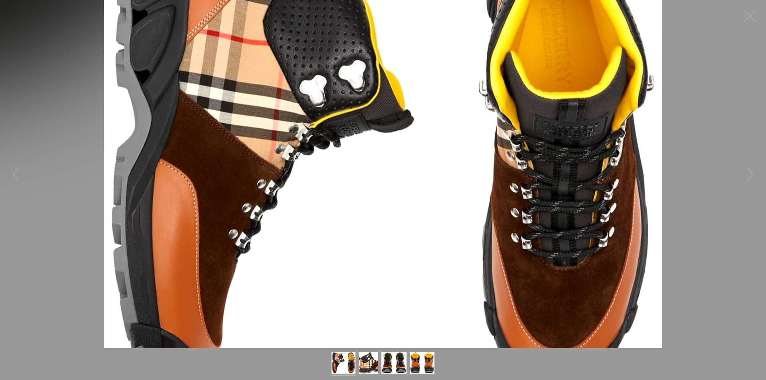
click at [340, 178] on figure "Click to expand" at bounding box center [383, 174] width 766 height 348
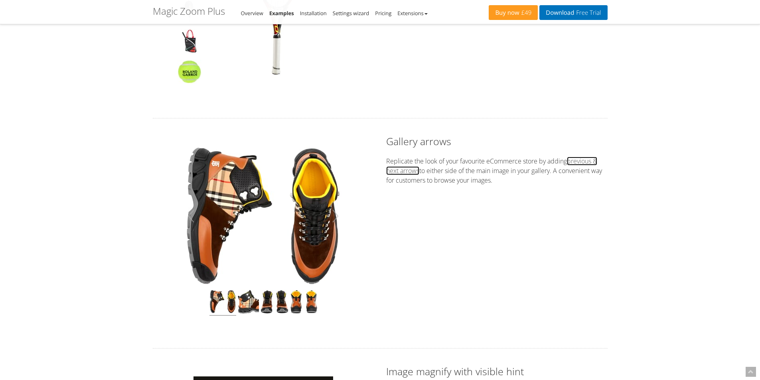
click at [581, 163] on link "previous & next arrows" at bounding box center [491, 166] width 211 height 18
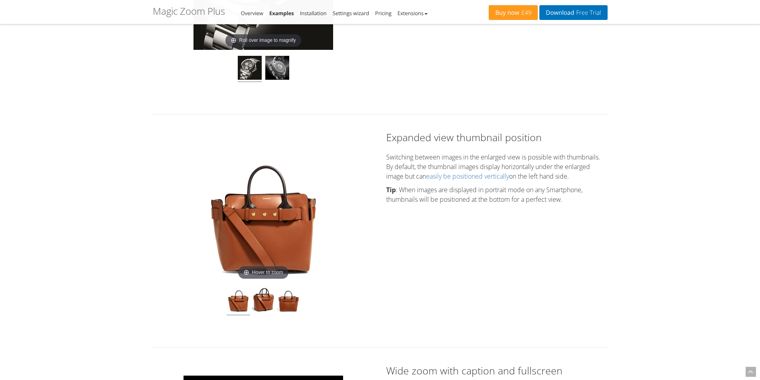
scroll to position [678, 0]
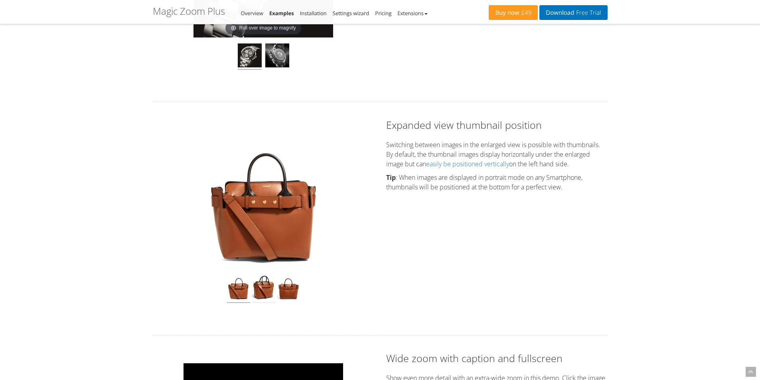
click at [260, 290] on img at bounding box center [264, 289] width 24 height 30
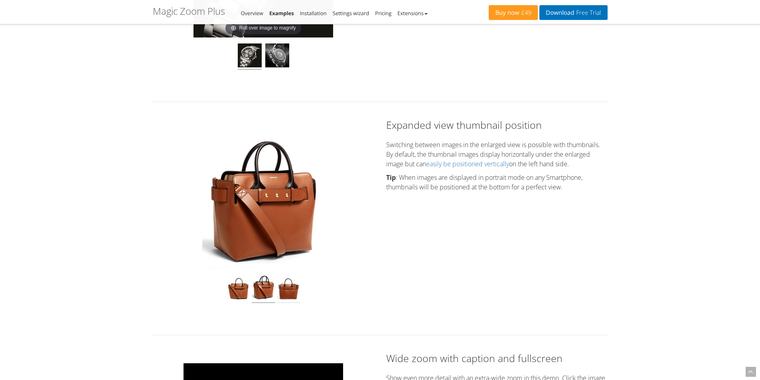
click at [290, 292] on img at bounding box center [289, 289] width 24 height 30
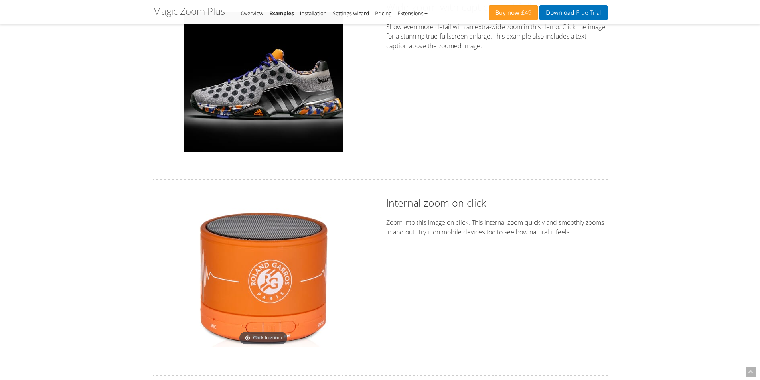
scroll to position [1037, 0]
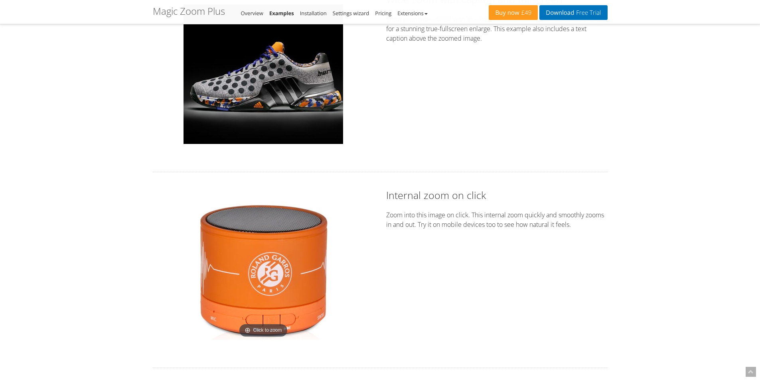
click at [290, 235] on img at bounding box center [264, 270] width 140 height 140
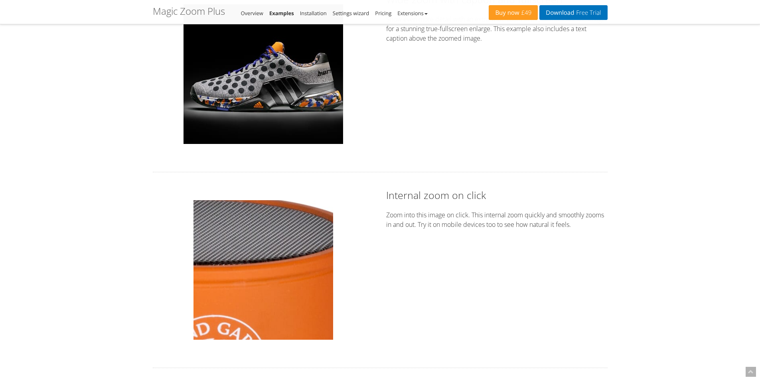
click at [290, 235] on img at bounding box center [264, 270] width 140 height 140
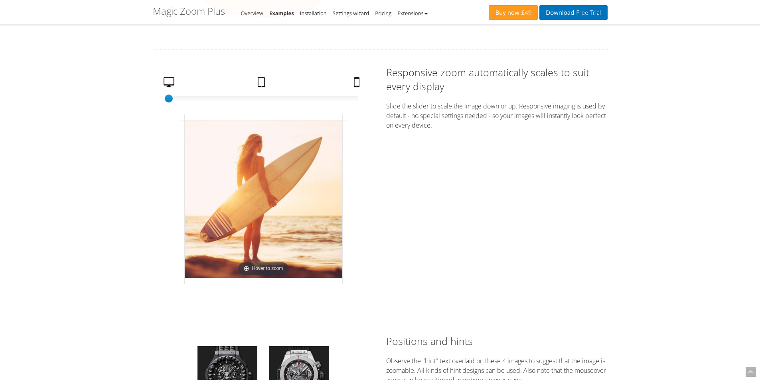
scroll to position [1357, 0]
click at [261, 83] on link "Tablet" at bounding box center [263, 84] width 16 height 14
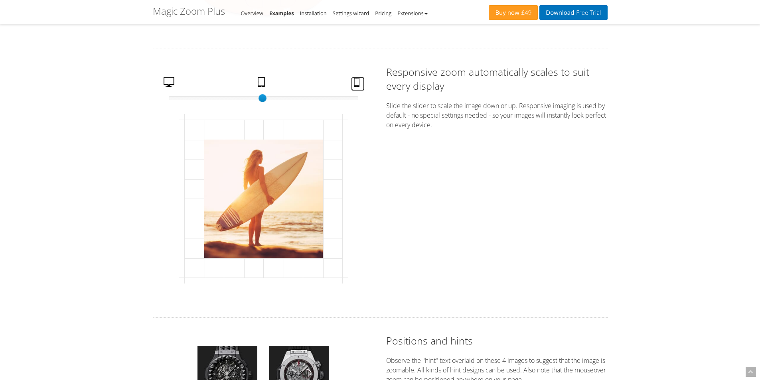
click at [356, 81] on link "Mobile" at bounding box center [358, 84] width 14 height 14
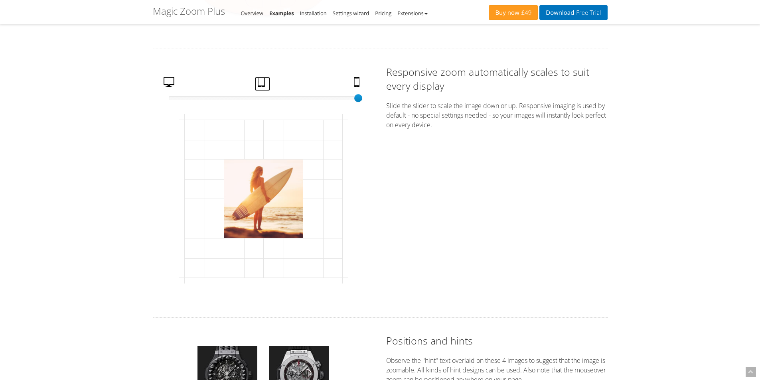
click at [263, 86] on link "Tablet" at bounding box center [263, 84] width 16 height 14
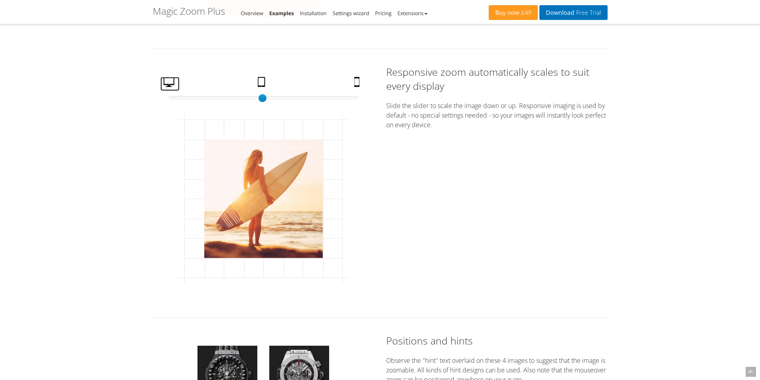
click at [168, 84] on link "Desktop" at bounding box center [169, 84] width 19 height 14
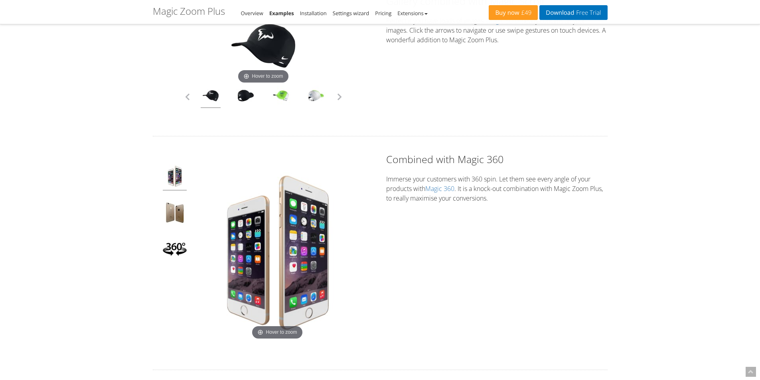
scroll to position [2075, 0]
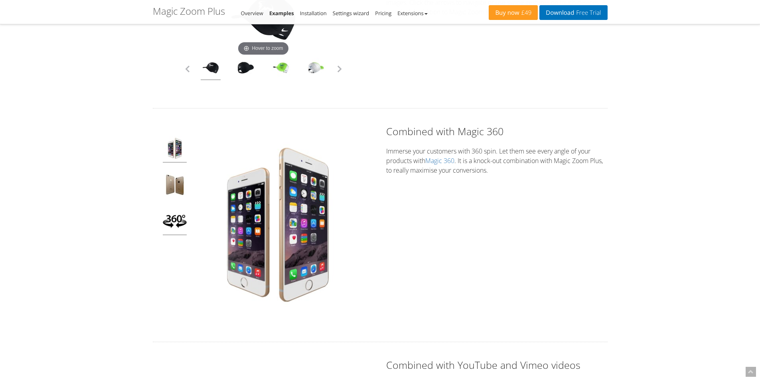
click at [176, 223] on img at bounding box center [175, 222] width 24 height 26
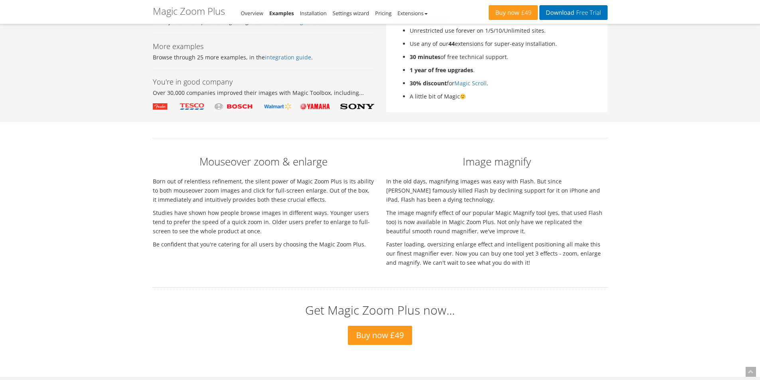
scroll to position [2873, 0]
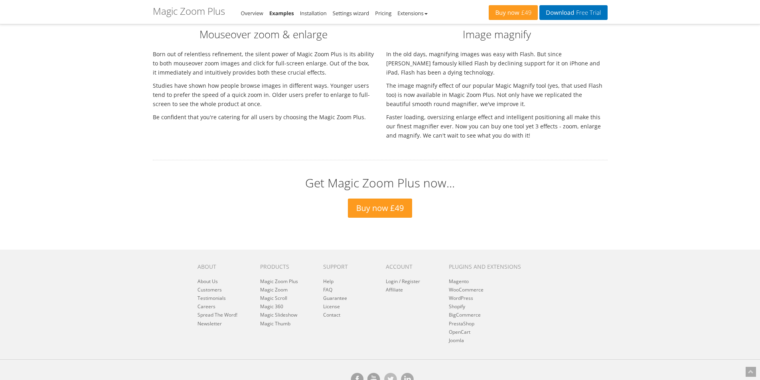
click at [564, 188] on h2 "Get Magic Zoom Plus now..." at bounding box center [380, 182] width 455 height 13
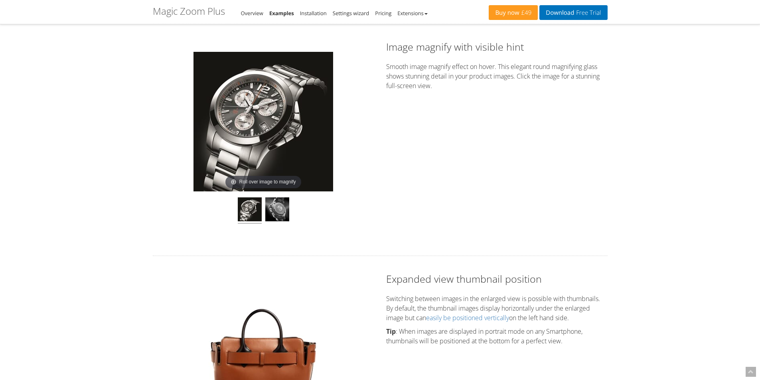
scroll to position [519, 0]
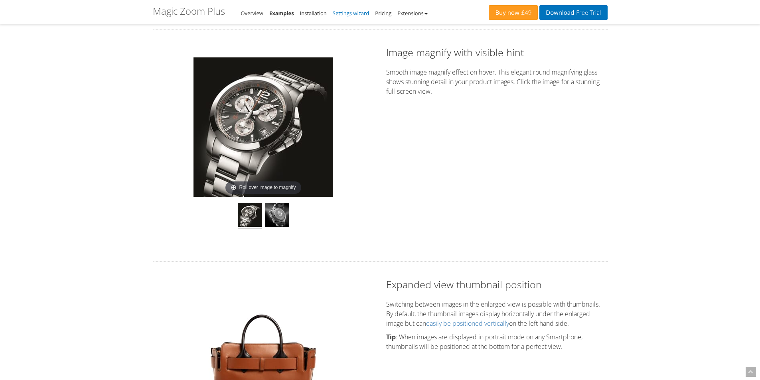
click at [353, 14] on link "Settings wizard" at bounding box center [351, 13] width 37 height 7
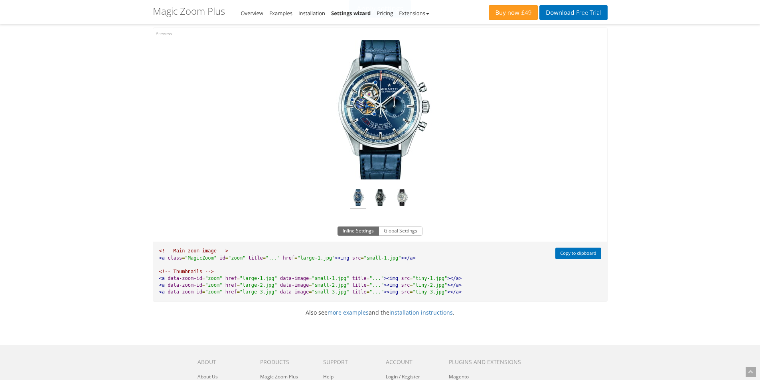
scroll to position [479, 0]
click at [401, 231] on button "Global Settings" at bounding box center [401, 231] width 44 height 10
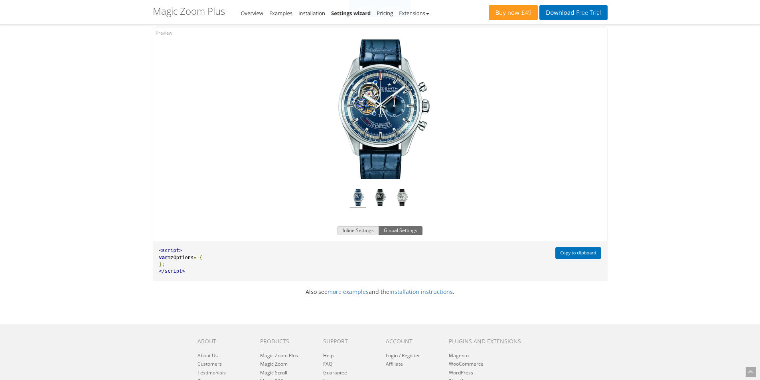
click at [362, 230] on button "Inline Settings" at bounding box center [358, 231] width 41 height 10
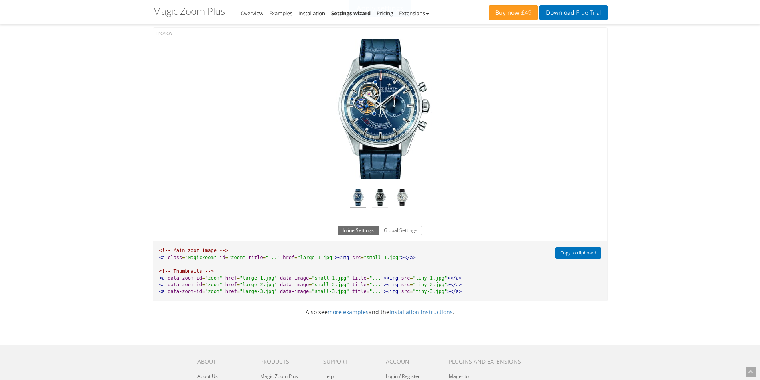
click at [377, 200] on img at bounding box center [380, 198] width 16 height 19
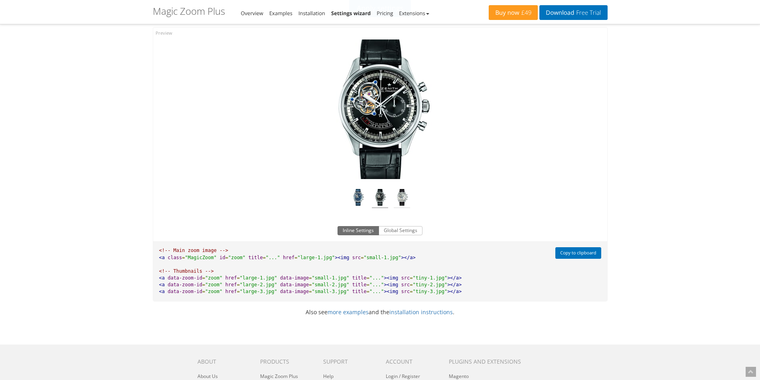
click at [407, 196] on img at bounding box center [402, 198] width 16 height 19
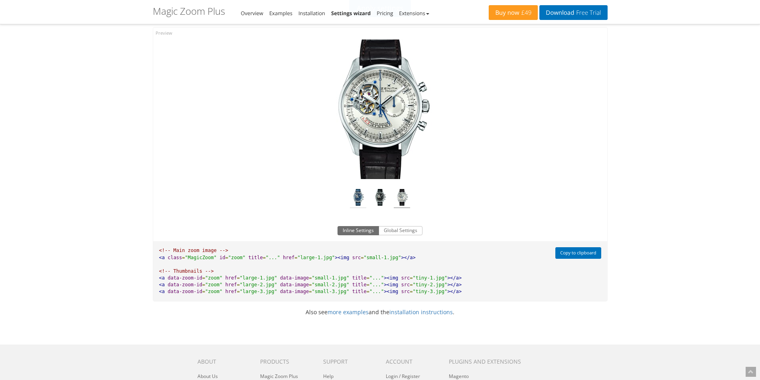
click at [362, 198] on img at bounding box center [358, 198] width 16 height 19
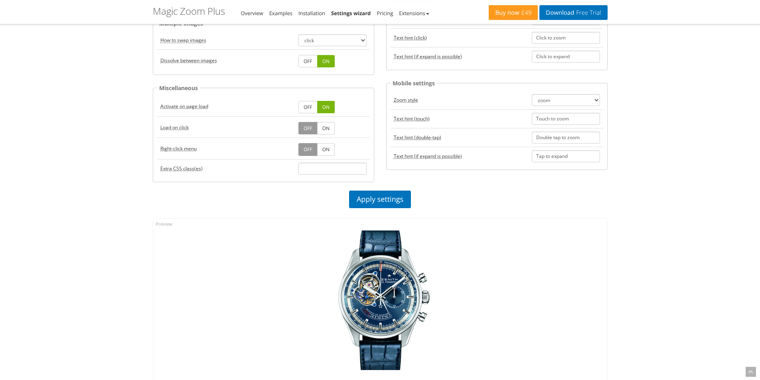
scroll to position [319, 0]
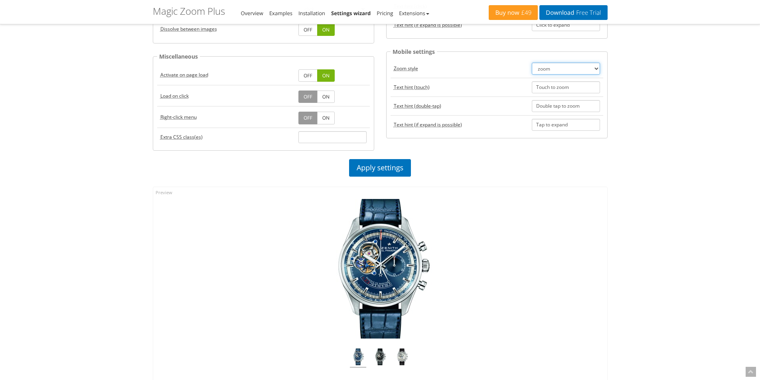
click at [567, 71] on select "zoom magnifier preview off" at bounding box center [566, 69] width 68 height 12
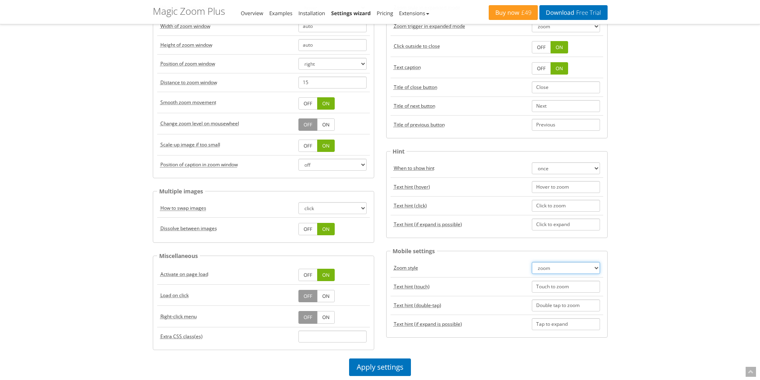
scroll to position [0, 0]
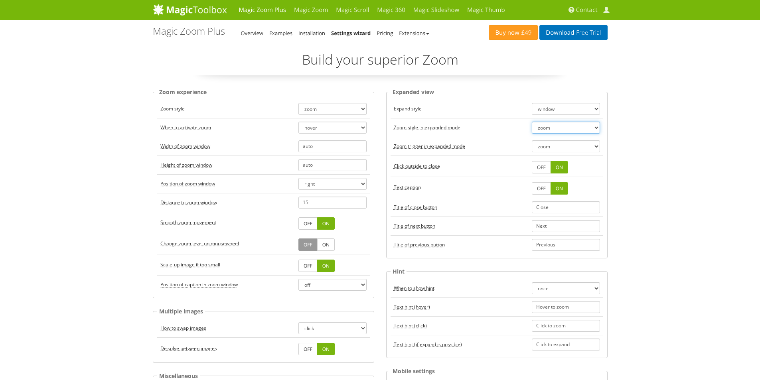
click at [571, 126] on select "zoom magnifier off" at bounding box center [566, 128] width 68 height 12
click at [532, 122] on select "zoom magnifier off" at bounding box center [566, 128] width 68 height 12
click at [556, 148] on select "zoom always" at bounding box center [566, 146] width 68 height 12
select select "always"
click at [532, 140] on select "zoom always" at bounding box center [566, 146] width 68 height 12
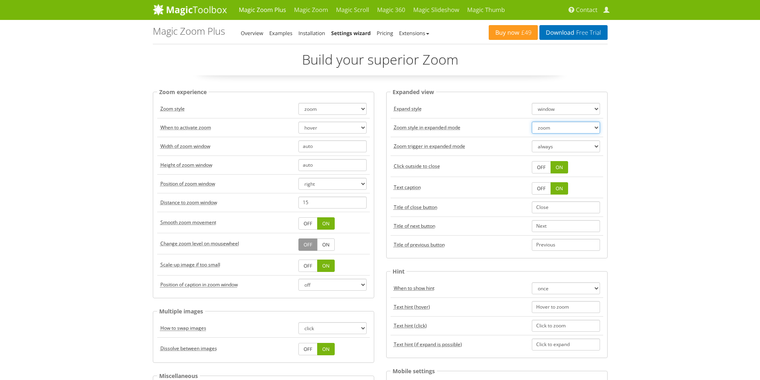
click at [561, 129] on select "zoom magnifier off" at bounding box center [566, 128] width 68 height 12
select select "off"
click at [532, 122] on select "zoom magnifier off" at bounding box center [566, 128] width 68 height 12
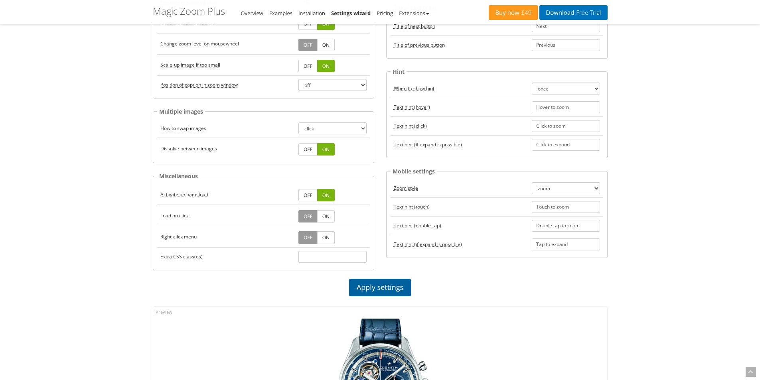
click at [397, 286] on link "Apply settings" at bounding box center [380, 288] width 62 height 18
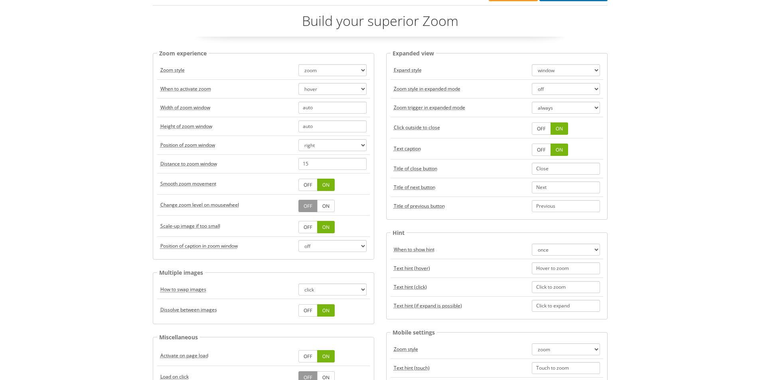
scroll to position [0, 0]
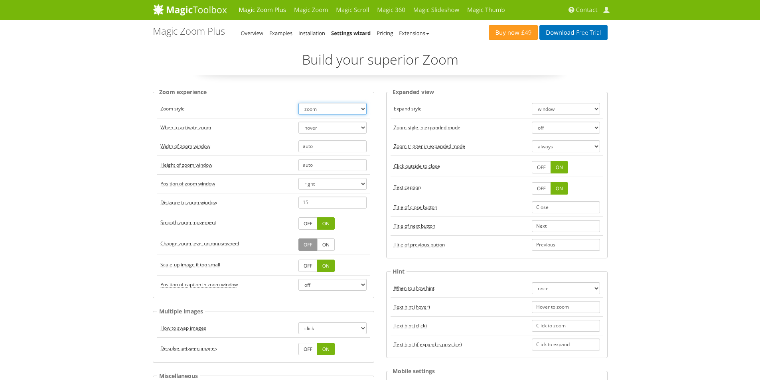
click at [336, 109] on select "zoom magnifier preview off" at bounding box center [332, 109] width 68 height 12
select select "off"
click at [298, 103] on select "zoom magnifier preview off" at bounding box center [332, 109] width 68 height 12
click at [329, 128] on select "hover click" at bounding box center [332, 128] width 68 height 12
select select "click"
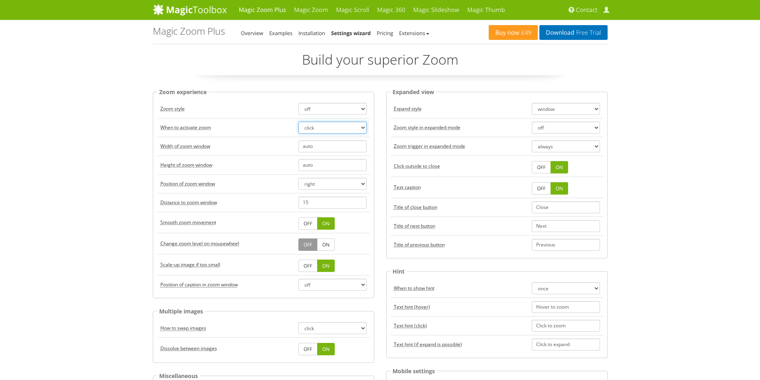
click at [298, 122] on select "hover click" at bounding box center [332, 128] width 68 height 12
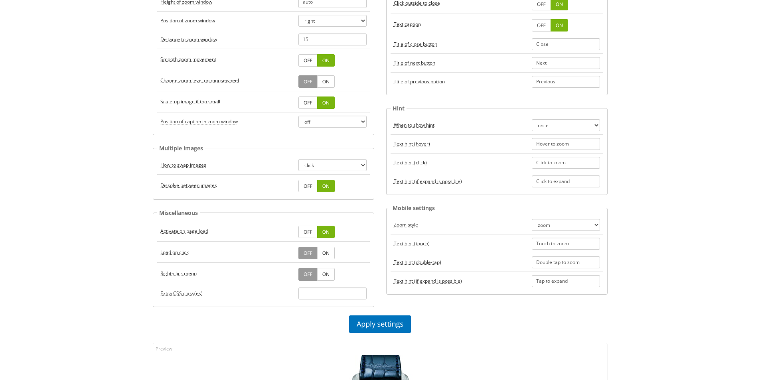
scroll to position [239, 0]
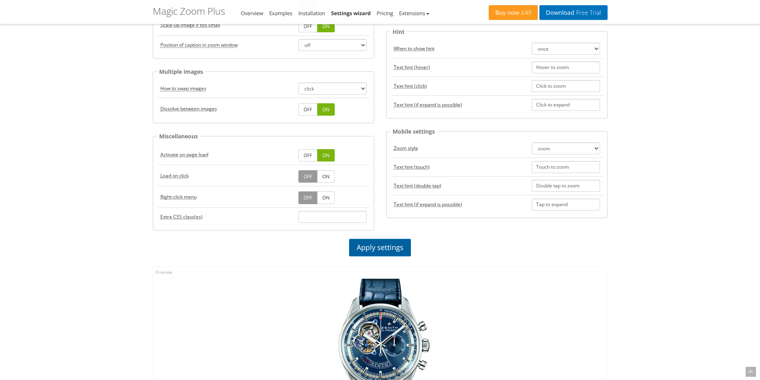
click at [358, 247] on link "Apply settings" at bounding box center [380, 248] width 62 height 18
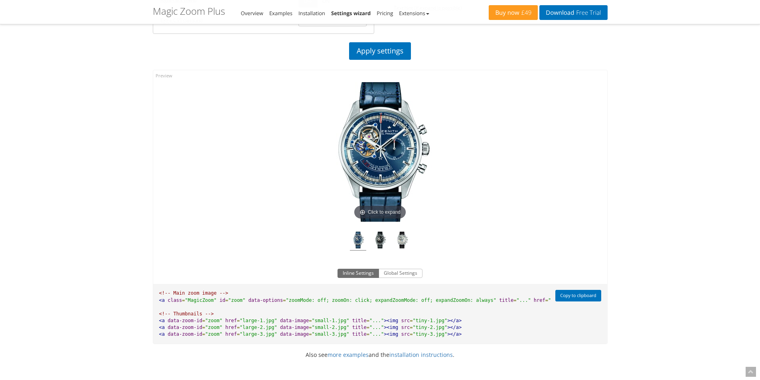
scroll to position [439, 0]
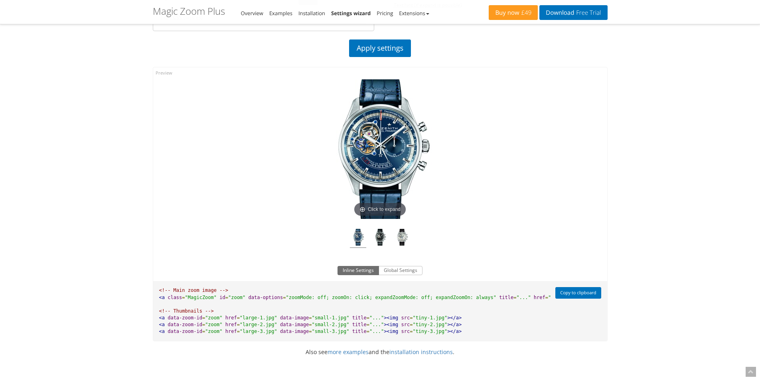
click at [379, 148] on img at bounding box center [380, 149] width 140 height 140
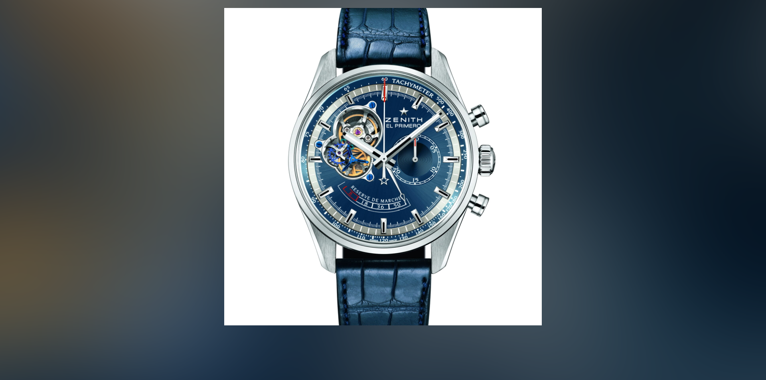
click at [379, 148] on img at bounding box center [383, 167] width 318 height 318
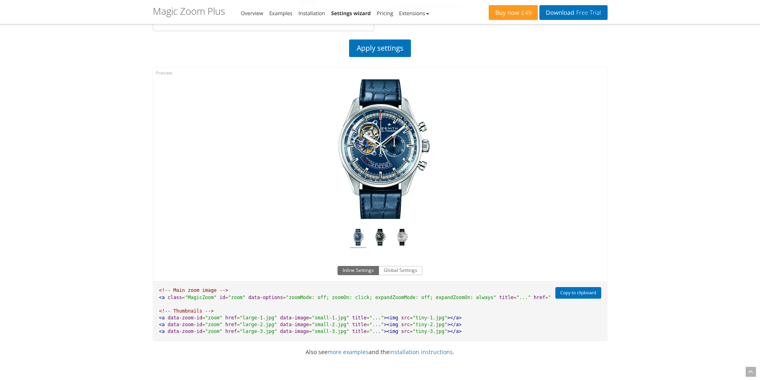
click at [379, 148] on img at bounding box center [380, 149] width 140 height 140
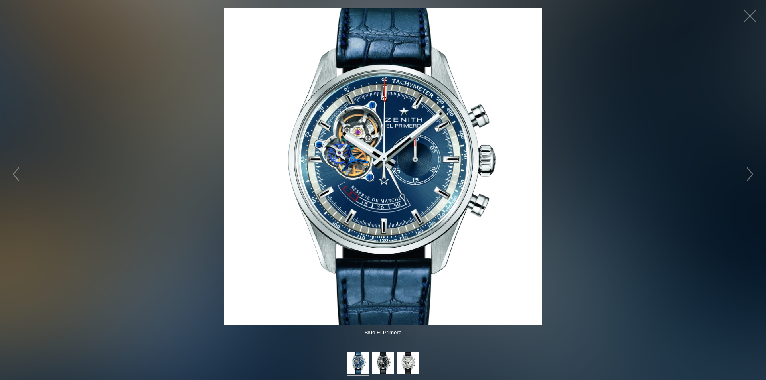
click at [379, 148] on img at bounding box center [383, 167] width 318 height 318
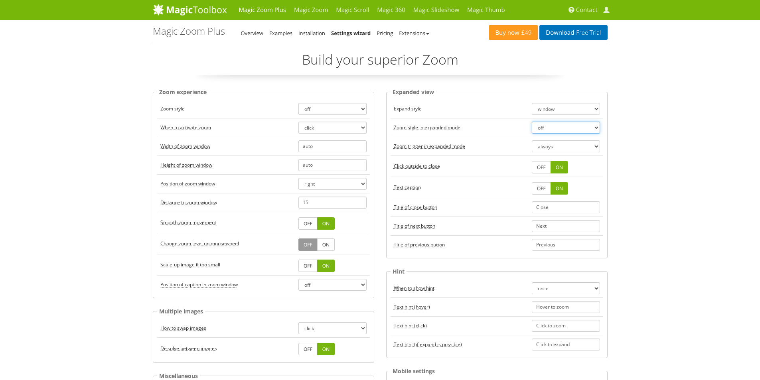
click at [548, 127] on select "zoom magnifier off" at bounding box center [566, 128] width 68 height 12
select select "zoom"
click at [532, 122] on select "zoom magnifier off" at bounding box center [566, 128] width 68 height 12
click at [547, 146] on select "zoom always" at bounding box center [566, 146] width 68 height 12
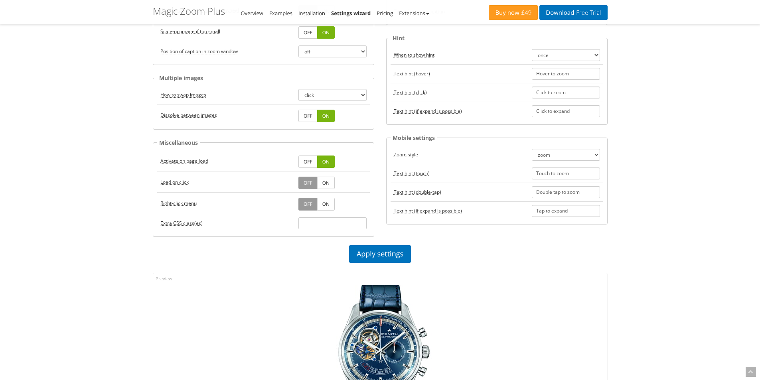
scroll to position [239, 0]
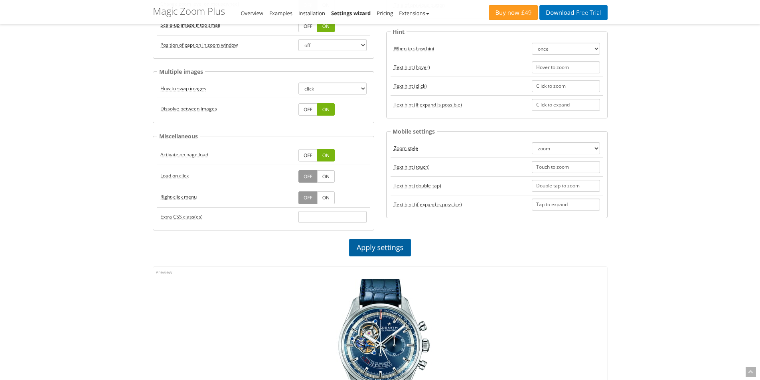
click at [388, 249] on link "Apply settings" at bounding box center [380, 248] width 62 height 18
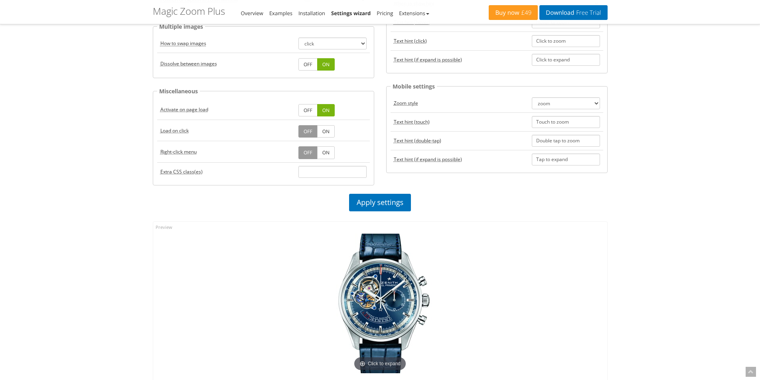
scroll to position [359, 0]
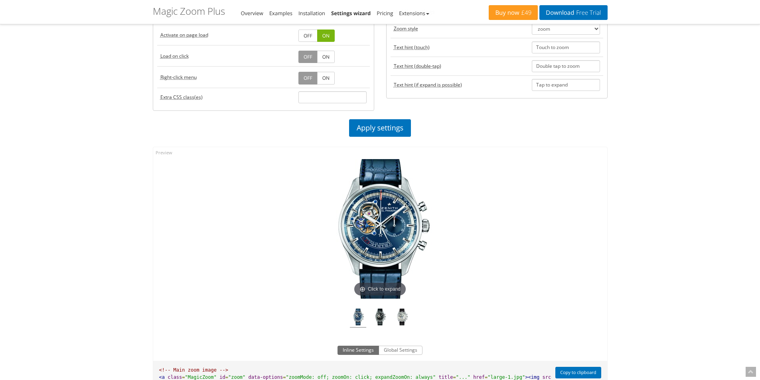
click at [375, 215] on img at bounding box center [380, 229] width 140 height 140
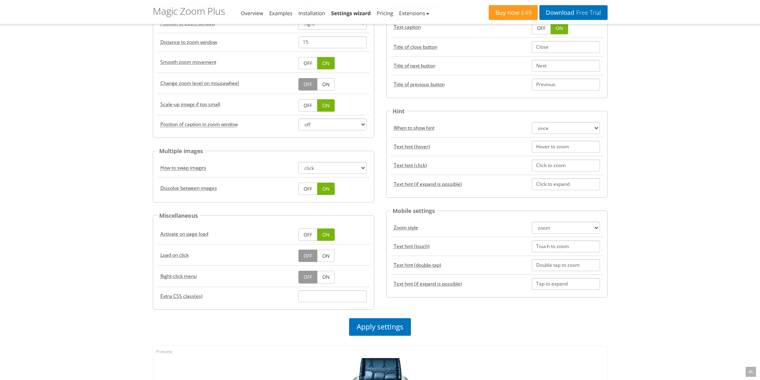
scroll to position [80, 0]
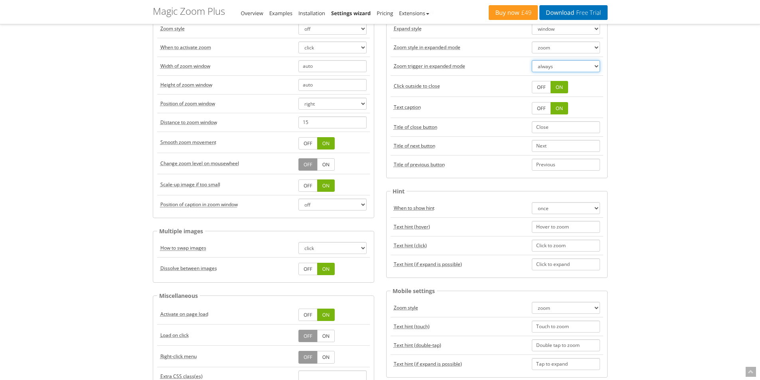
click at [566, 67] on select "zoom always" at bounding box center [566, 66] width 68 height 12
select select "zoom"
click at [532, 60] on select "zoom always" at bounding box center [566, 66] width 68 height 12
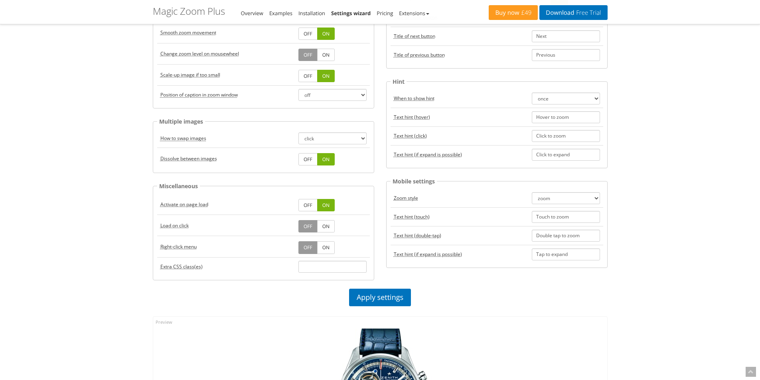
scroll to position [279, 0]
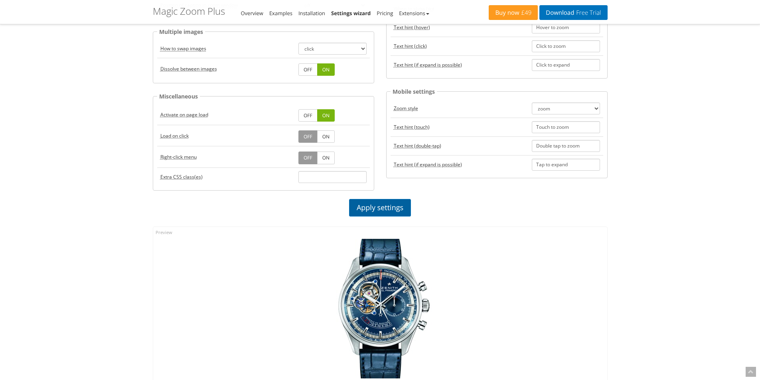
click at [396, 207] on link "Apply settings" at bounding box center [380, 208] width 62 height 18
click at [374, 281] on img at bounding box center [380, 309] width 140 height 140
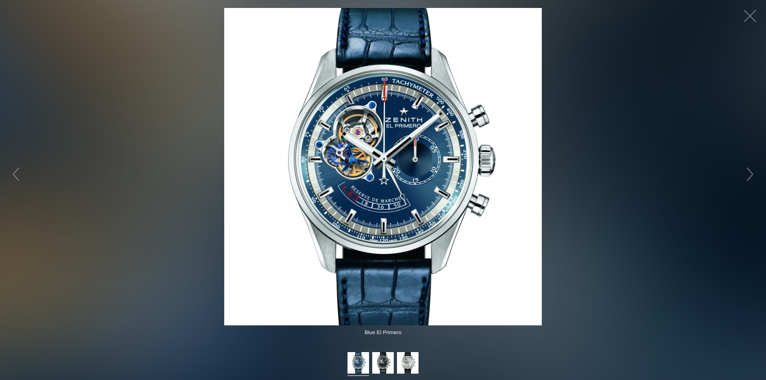
click at [368, 190] on img at bounding box center [383, 167] width 318 height 318
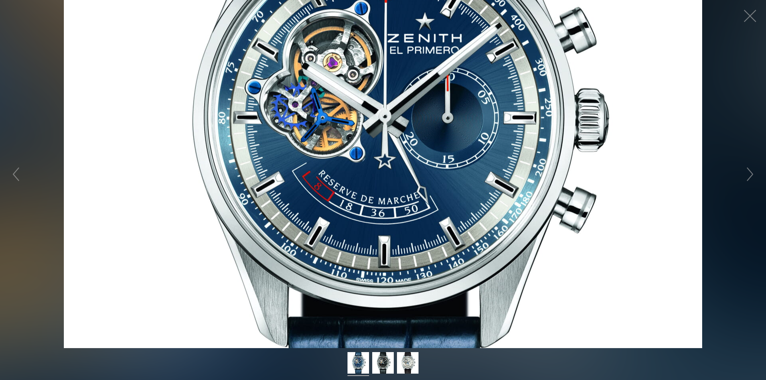
click at [368, 190] on figure "Click to expand" at bounding box center [383, 174] width 766 height 348
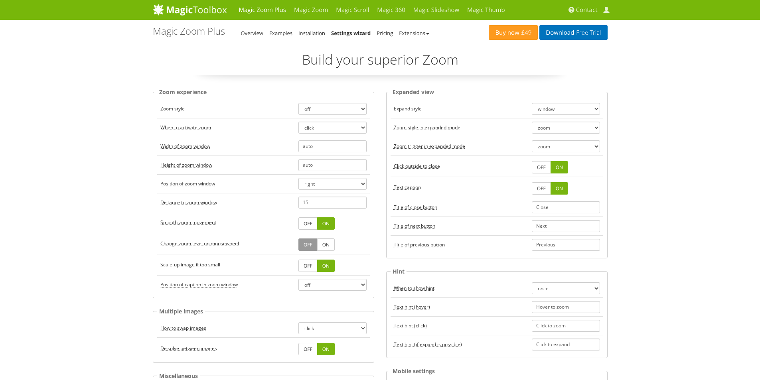
click at [419, 38] on div "Buy now £49 Download Free Trial Magic Zoom Plus - Settings Wizard Overview Exam…" at bounding box center [380, 32] width 455 height 24
click at [419, 35] on link "Extensions" at bounding box center [414, 33] width 30 height 7
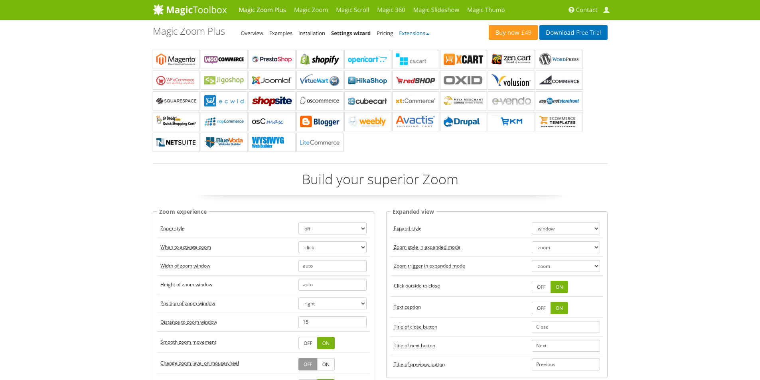
click at [419, 35] on link "Extensions" at bounding box center [414, 33] width 30 height 7
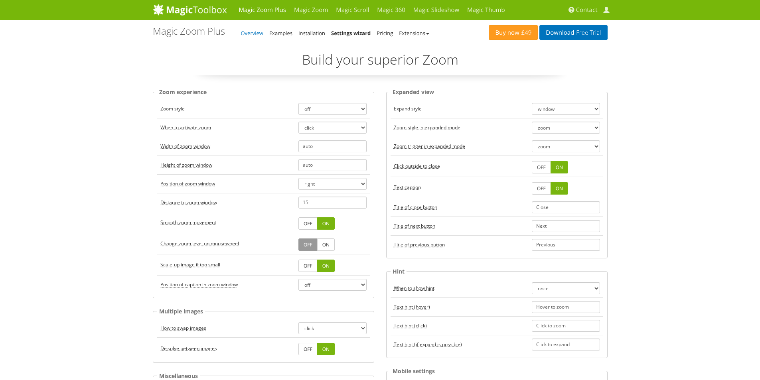
click at [261, 34] on link "Overview" at bounding box center [252, 33] width 22 height 7
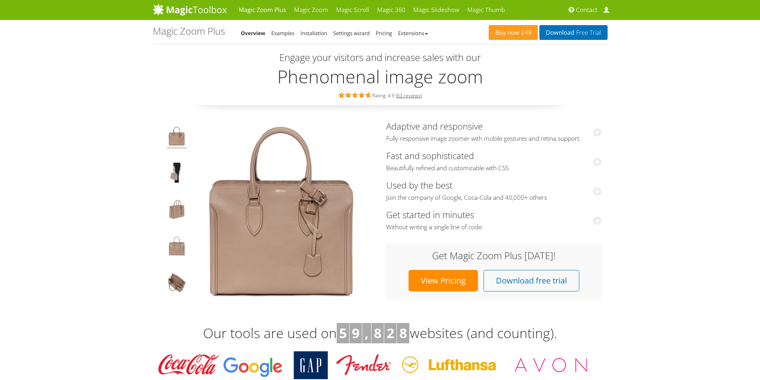
click at [439, 283] on link "View Pricing" at bounding box center [443, 281] width 69 height 22
click at [485, 281] on link "Download free trial" at bounding box center [532, 281] width 96 height 22
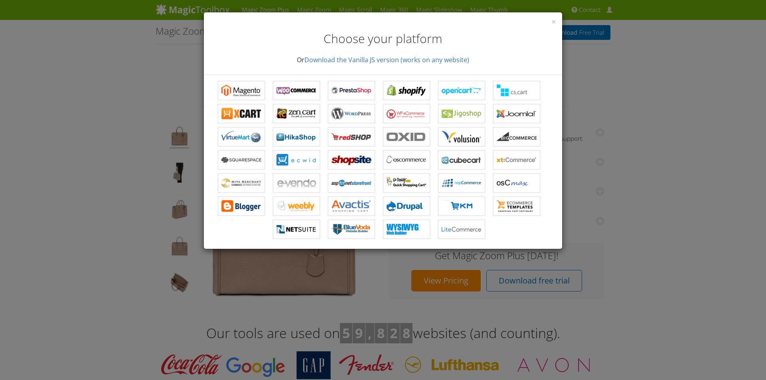
click at [556, 24] on div "× Choose your platform Or Download the Vanilla JS version (works on any website)" at bounding box center [383, 43] width 358 height 63
click at [554, 19] on span "×" at bounding box center [553, 21] width 5 height 11
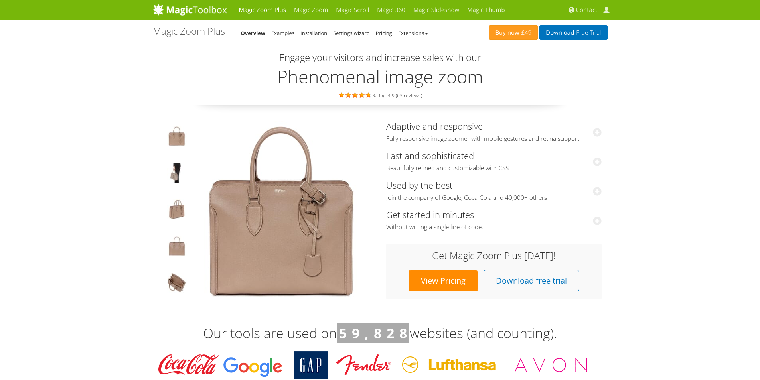
click at [428, 279] on link "View Pricing" at bounding box center [443, 281] width 69 height 22
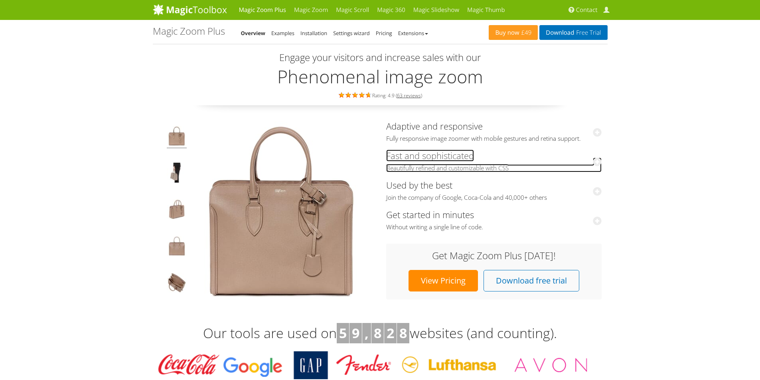
click at [596, 162] on icon at bounding box center [597, 162] width 9 height 9
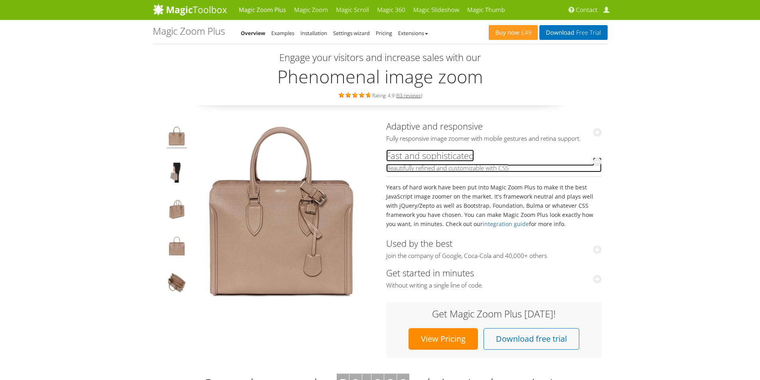
click at [596, 162] on icon at bounding box center [597, 162] width 9 height 9
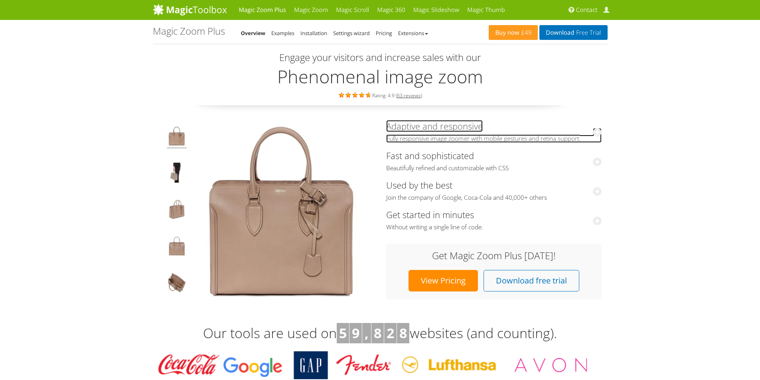
click at [597, 129] on icon at bounding box center [597, 132] width 9 height 9
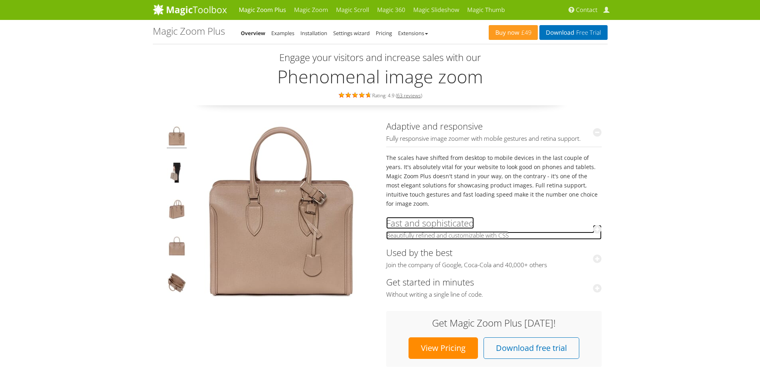
click at [593, 225] on icon at bounding box center [597, 229] width 9 height 9
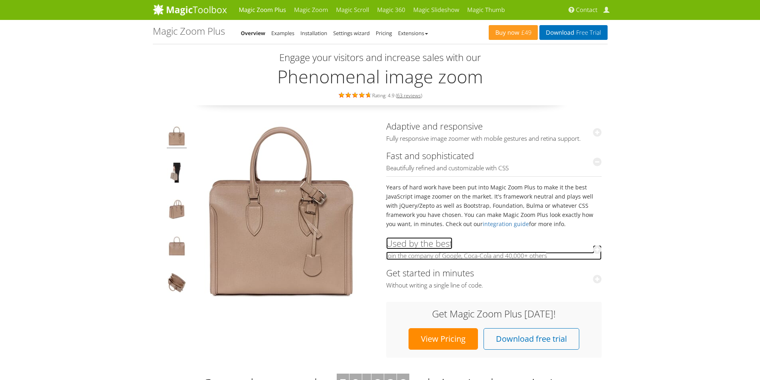
click at [594, 249] on icon at bounding box center [597, 249] width 9 height 9
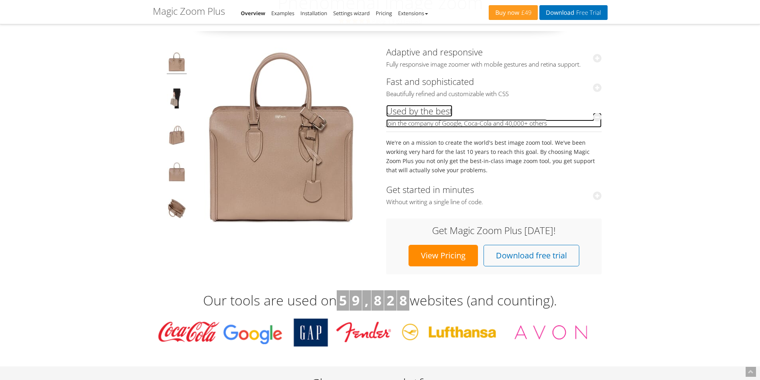
scroll to position [80, 0]
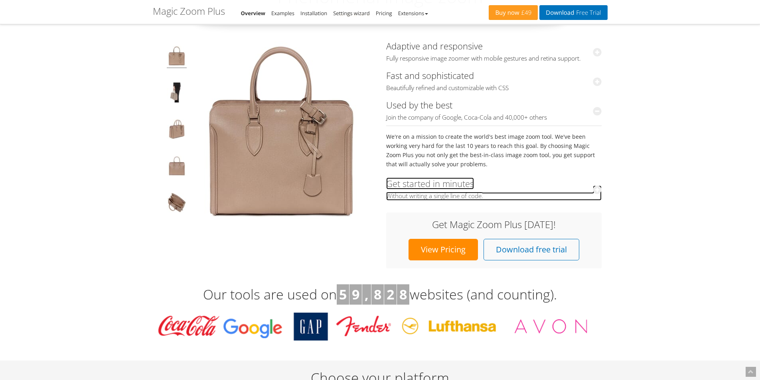
click at [601, 187] on icon at bounding box center [597, 190] width 9 height 9
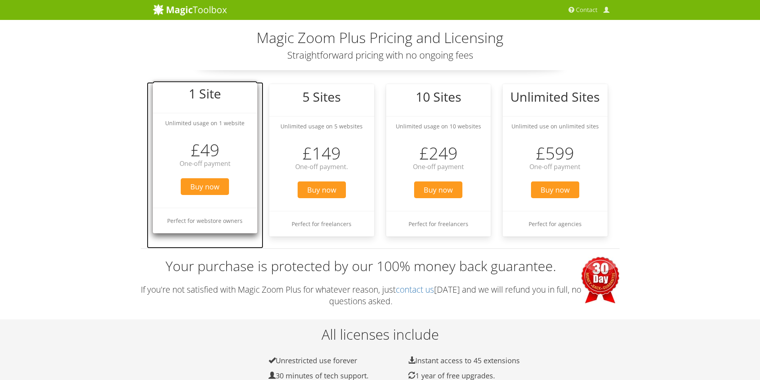
click at [194, 157] on h3 "£49" at bounding box center [205, 150] width 105 height 18
click at [200, 184] on span "Buy now" at bounding box center [205, 186] width 48 height 17
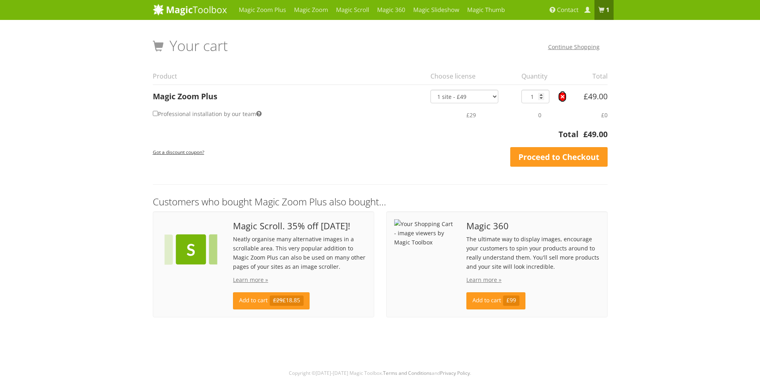
click at [565, 97] on link "×" at bounding box center [562, 97] width 8 height 8
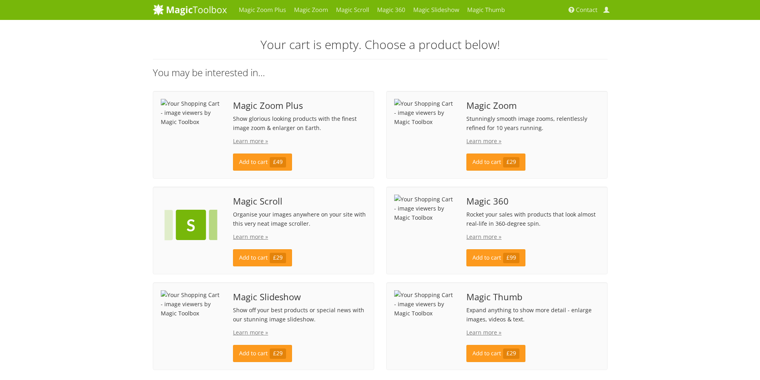
click at [442, 116] on img at bounding box center [424, 113] width 61 height 28
click at [418, 126] on img at bounding box center [424, 113] width 61 height 28
click at [481, 113] on div "Magic Zoom Stunningly smooth image zooms, relentlessly refined for 10 years run…" at bounding box center [532, 135] width 145 height 72
